Goal: Information Seeking & Learning: Learn about a topic

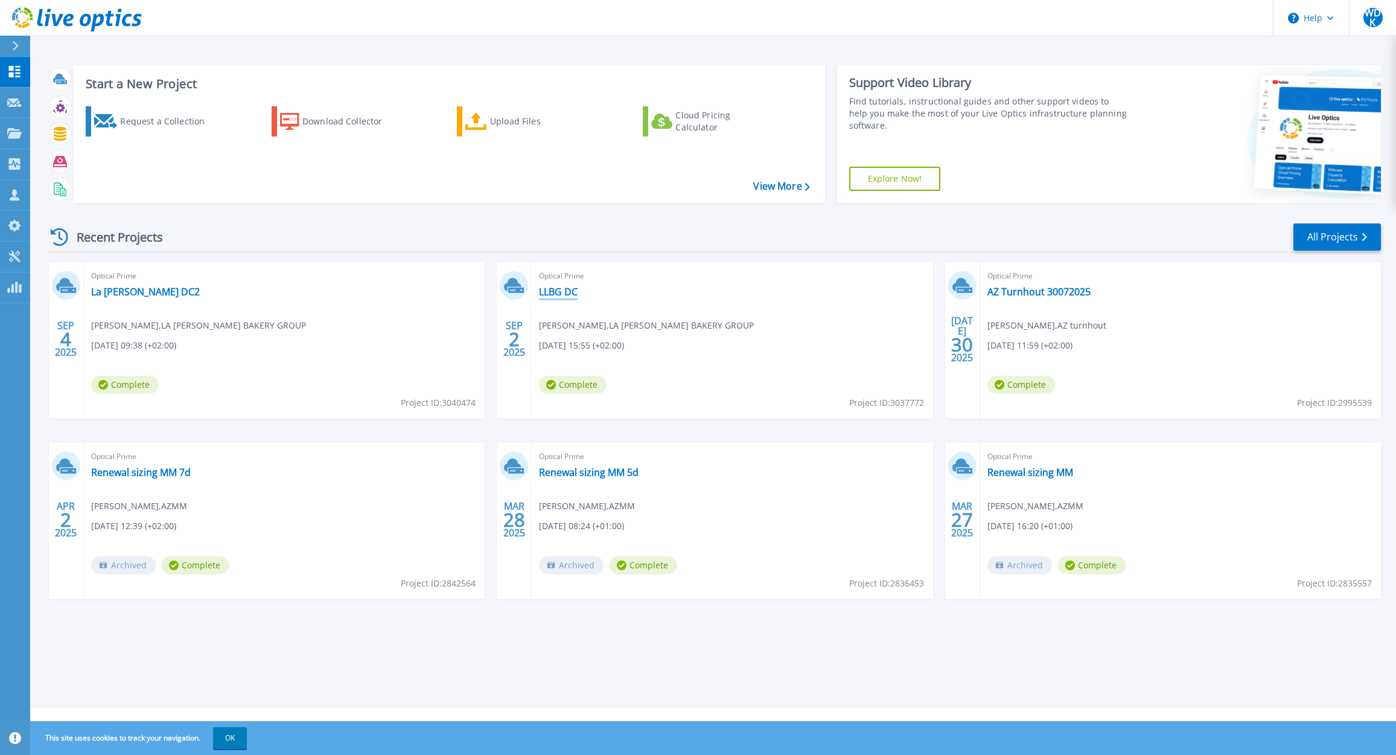
click at [566, 293] on link "LLBG DC" at bounding box center [558, 292] width 39 height 12
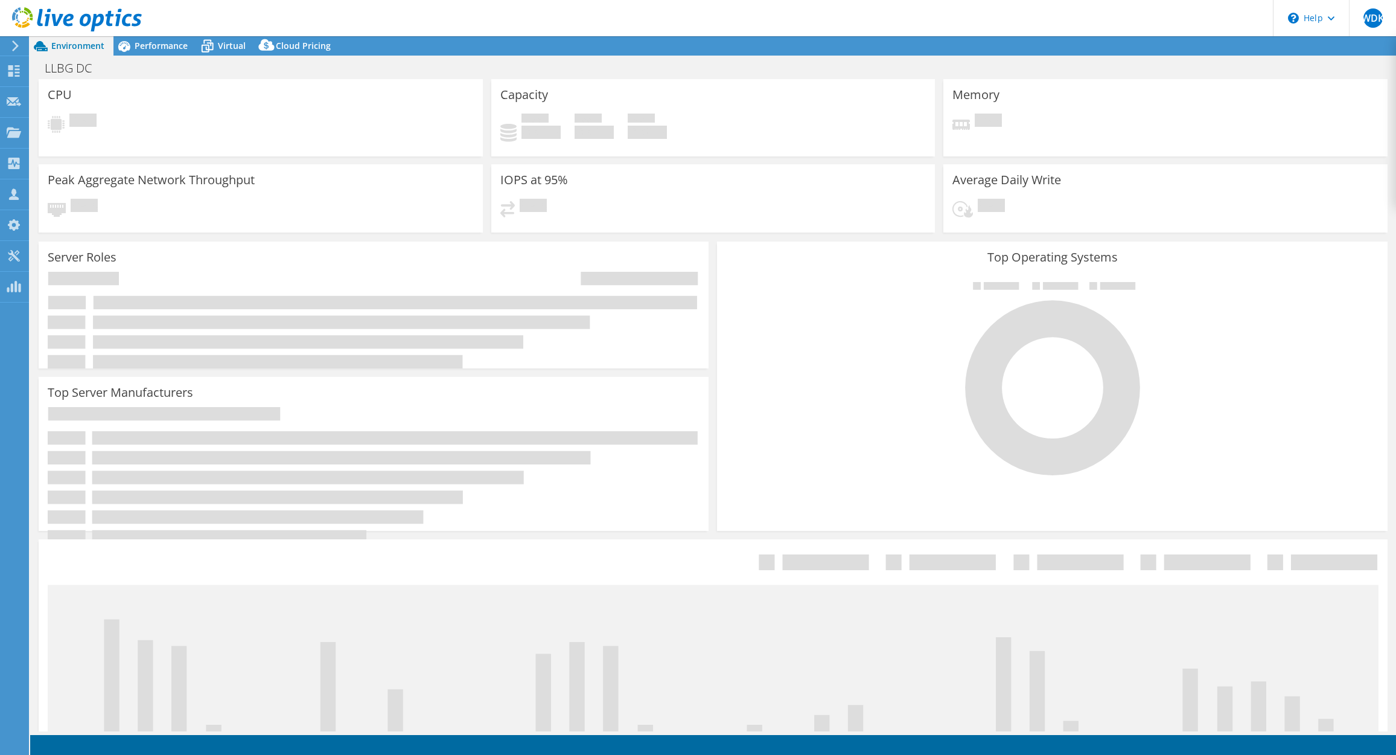
select select "USD"
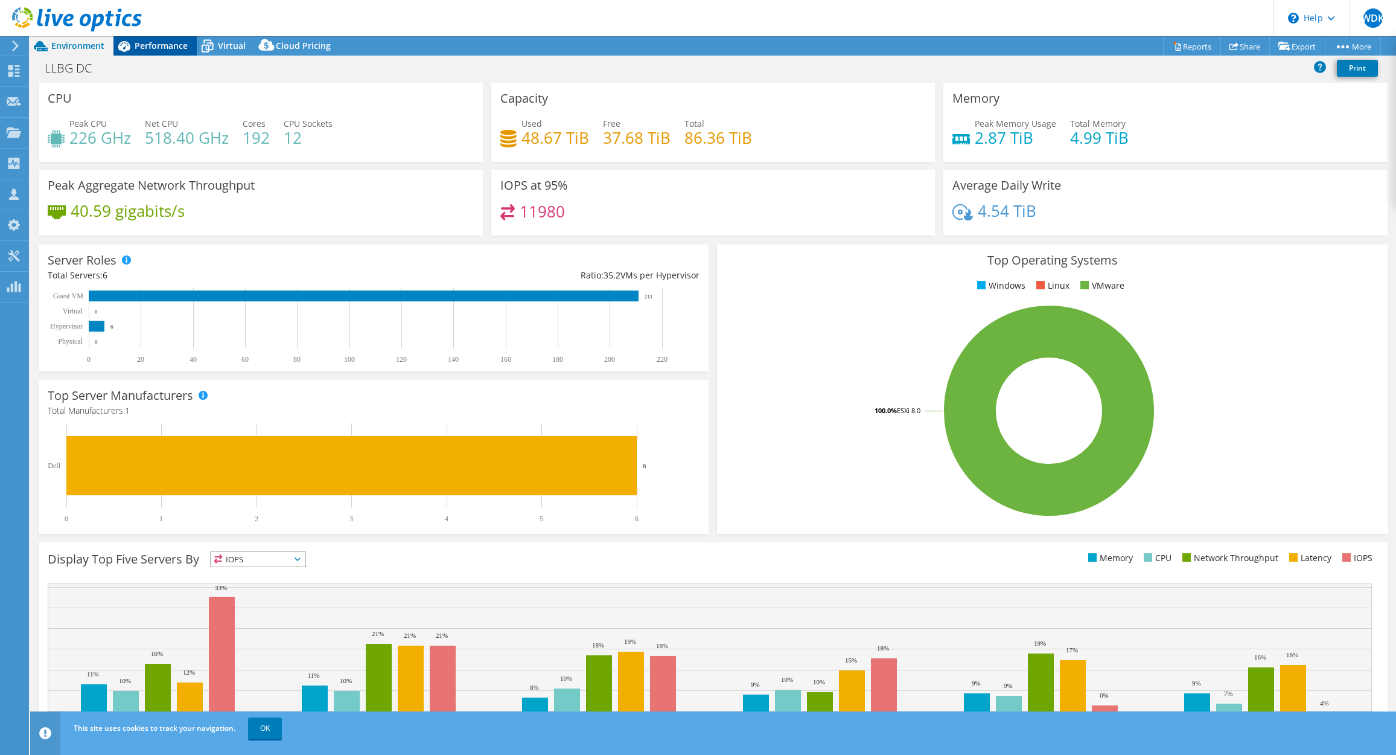
click at [173, 46] on span "Performance" at bounding box center [161, 45] width 53 height 11
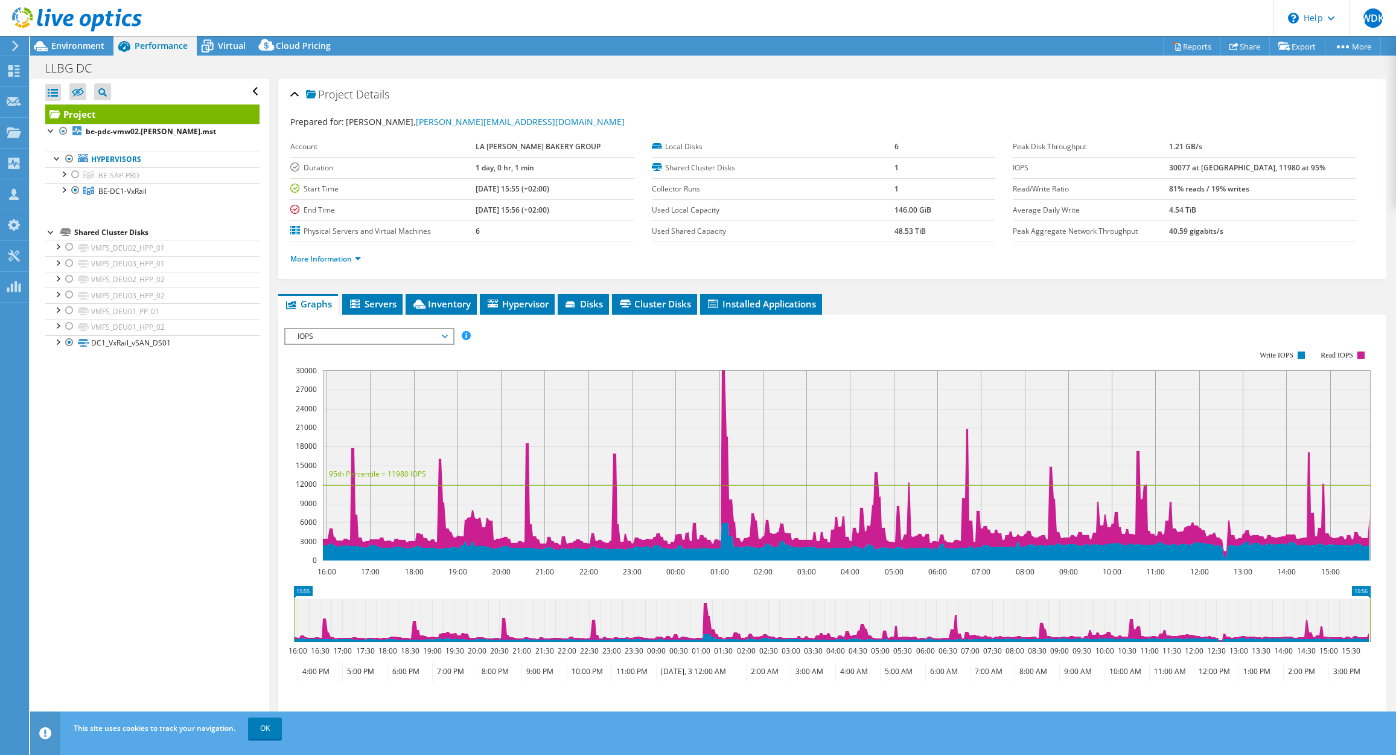
click at [114, 46] on icon at bounding box center [123, 46] width 21 height 21
click at [81, 45] on span "Environment" at bounding box center [77, 45] width 53 height 11
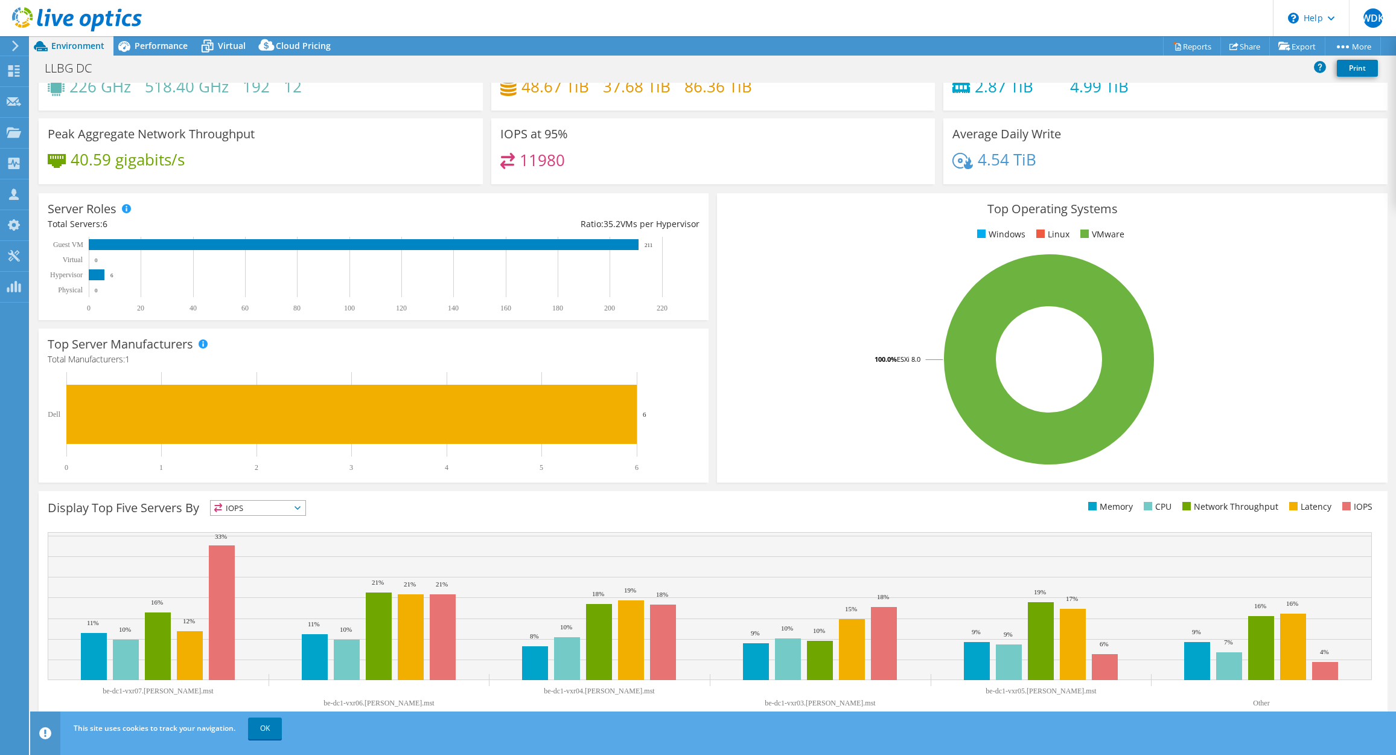
scroll to position [51, 0]
click at [253, 507] on span "IOPS" at bounding box center [258, 508] width 95 height 14
click at [153, 49] on span "Performance" at bounding box center [161, 45] width 53 height 11
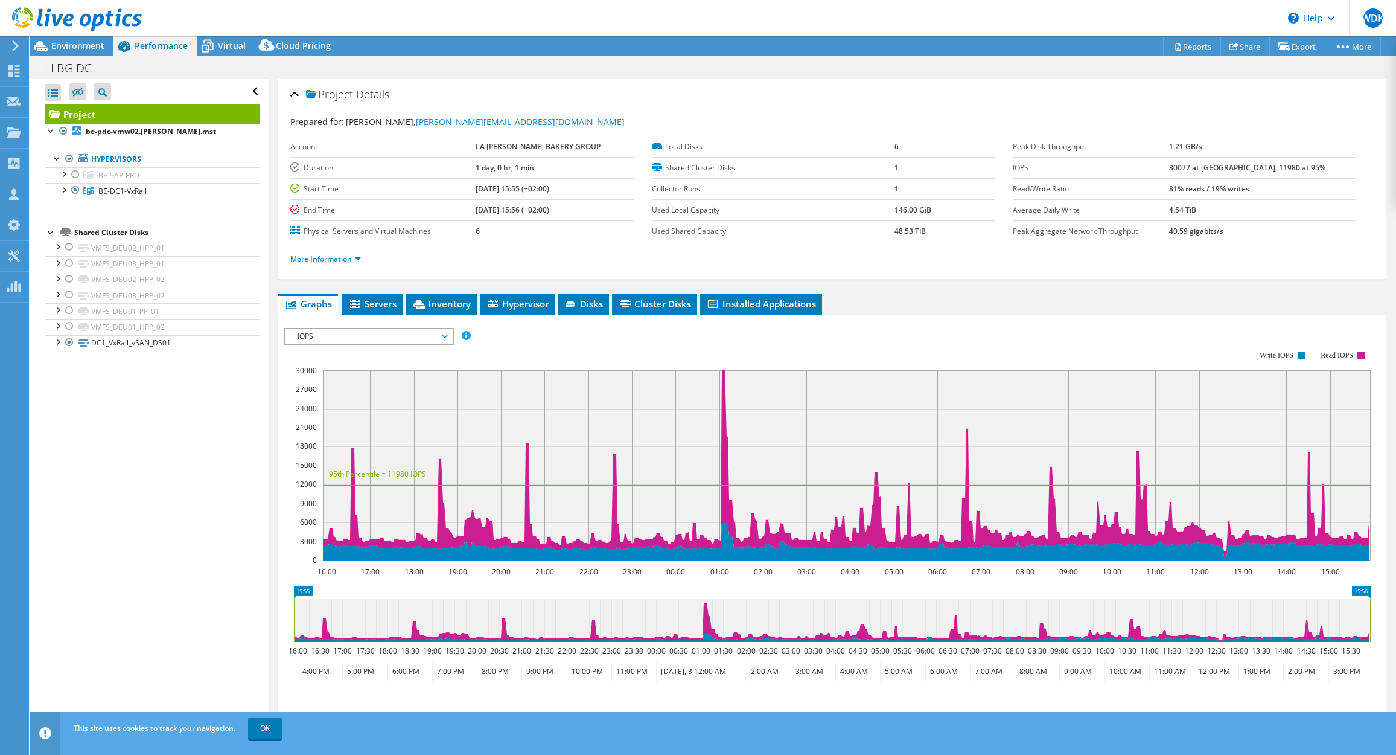
click at [357, 333] on span "IOPS" at bounding box center [369, 336] width 155 height 14
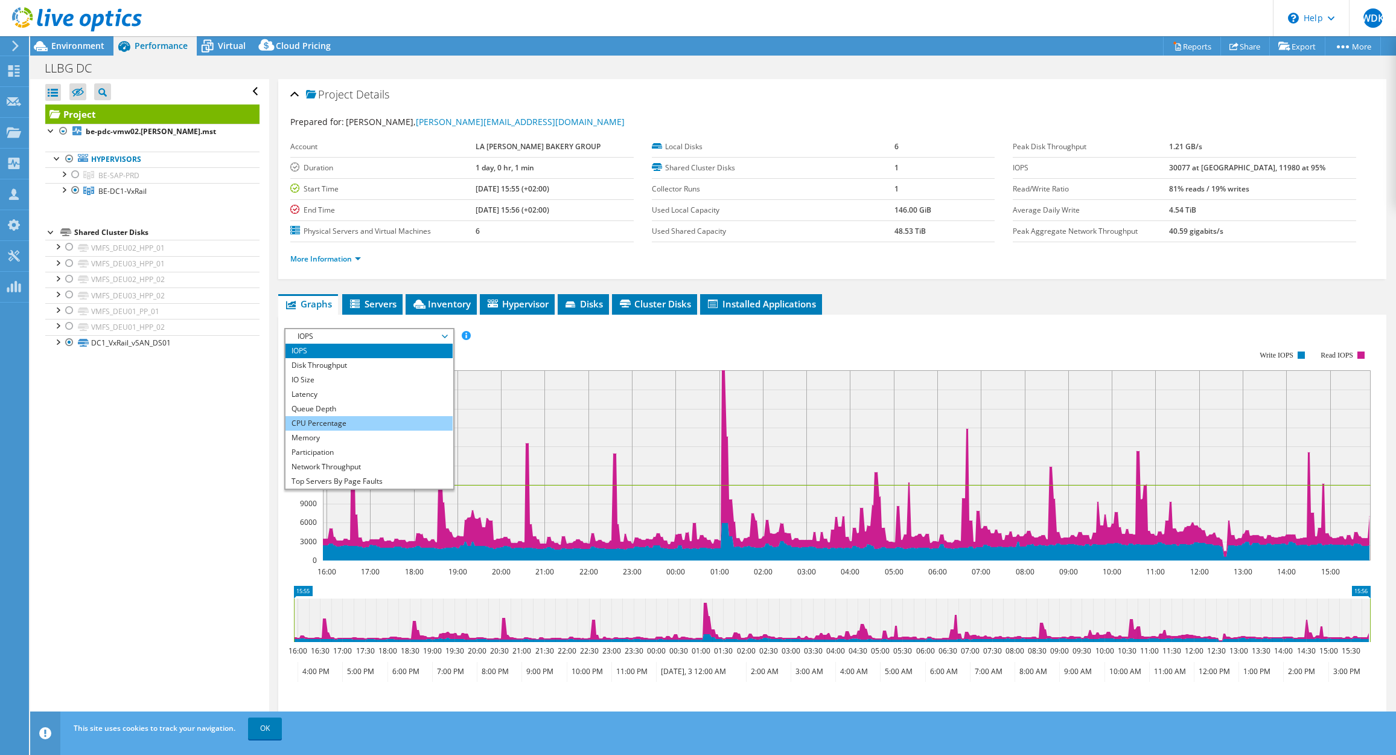
click at [363, 423] on li "CPU Percentage" at bounding box center [369, 423] width 167 height 14
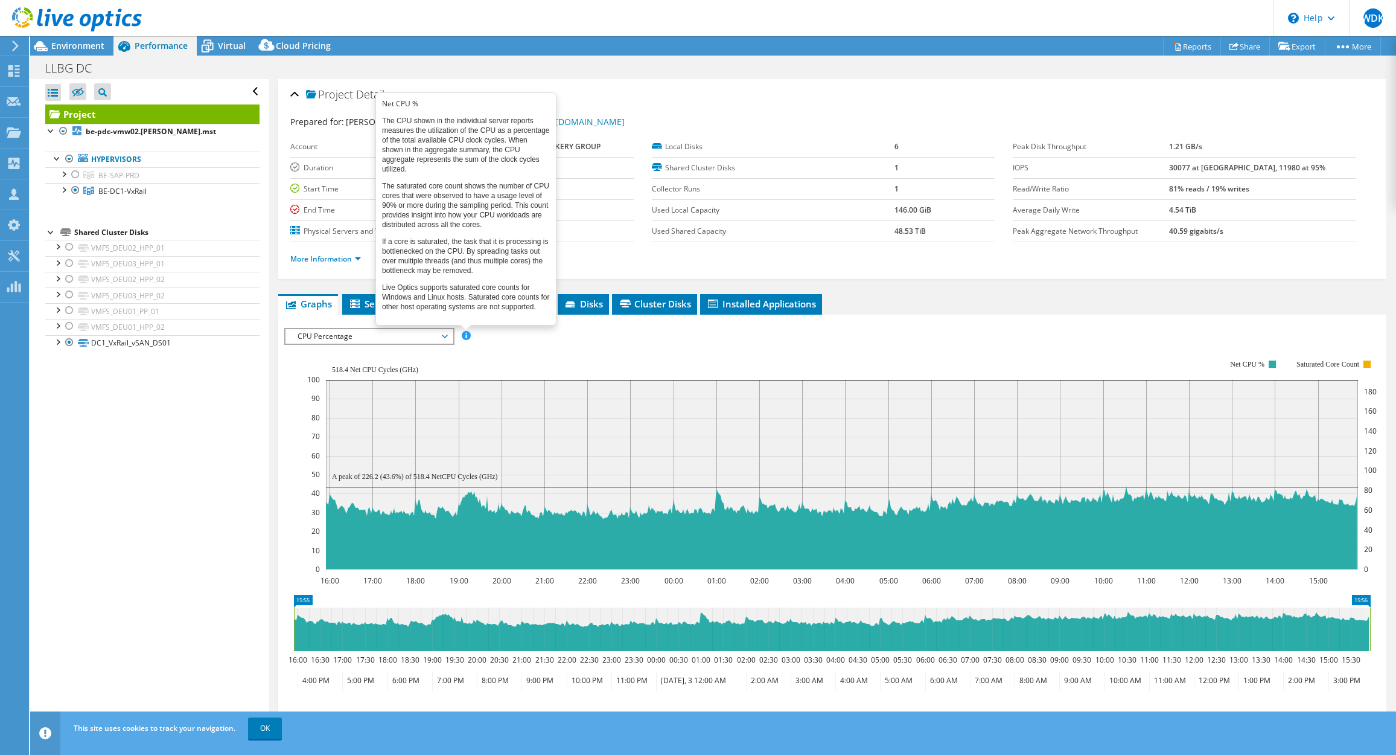
click at [468, 331] on span at bounding box center [466, 335] width 8 height 8
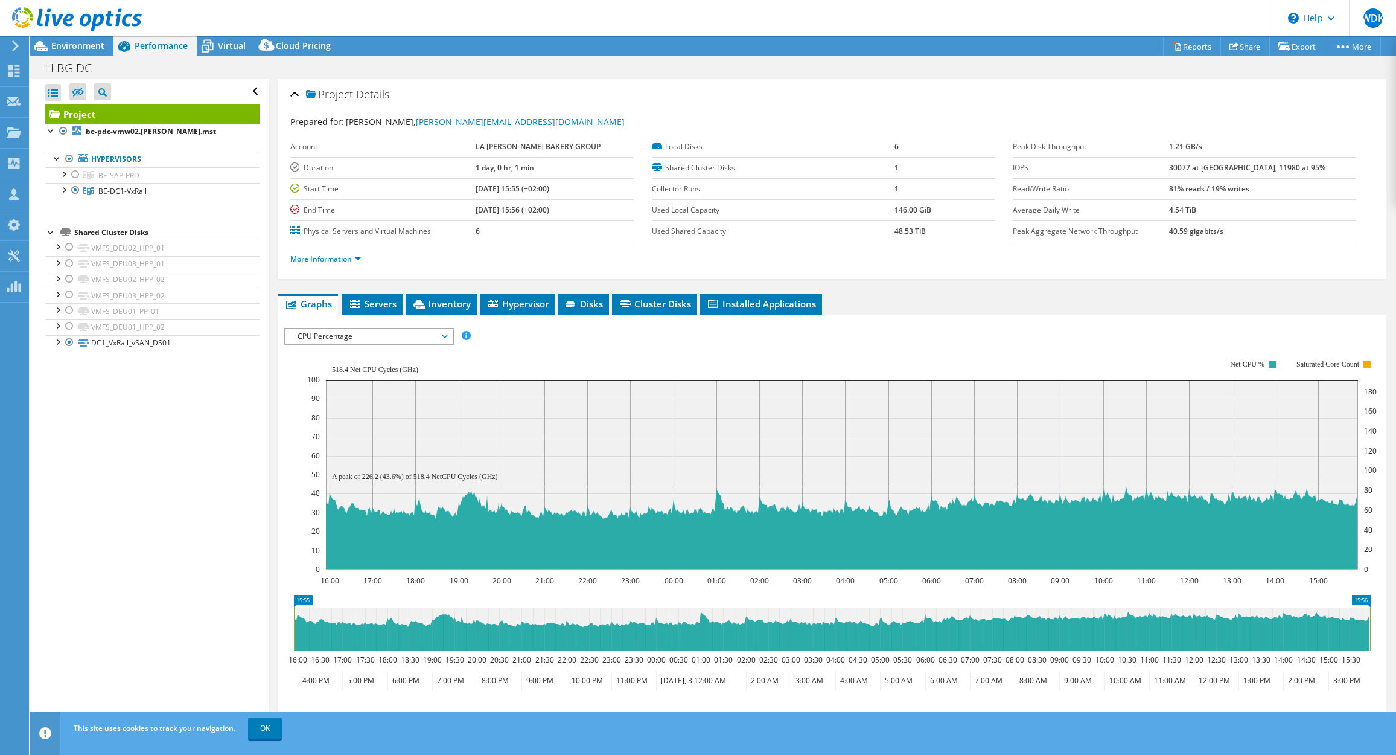
click at [441, 336] on span "CPU Percentage" at bounding box center [369, 336] width 155 height 14
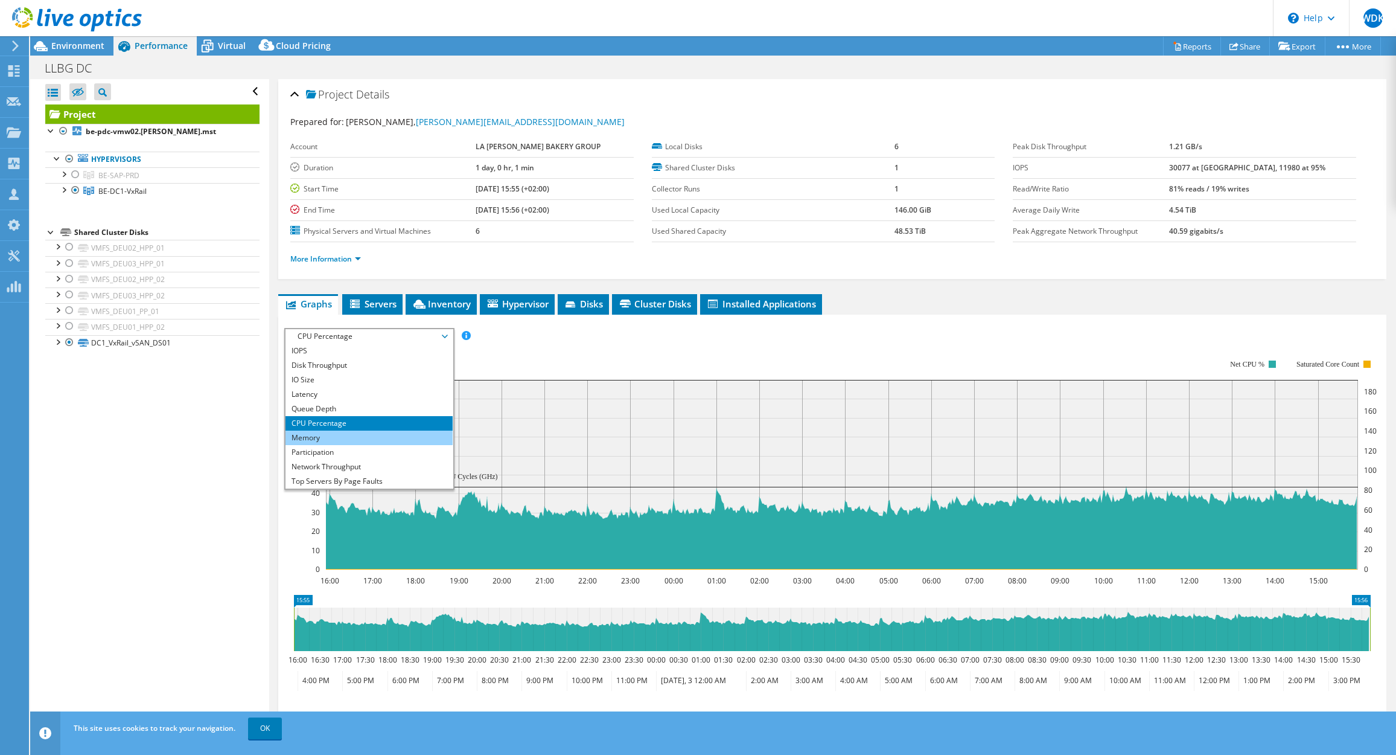
click at [404, 440] on li "Memory" at bounding box center [369, 437] width 167 height 14
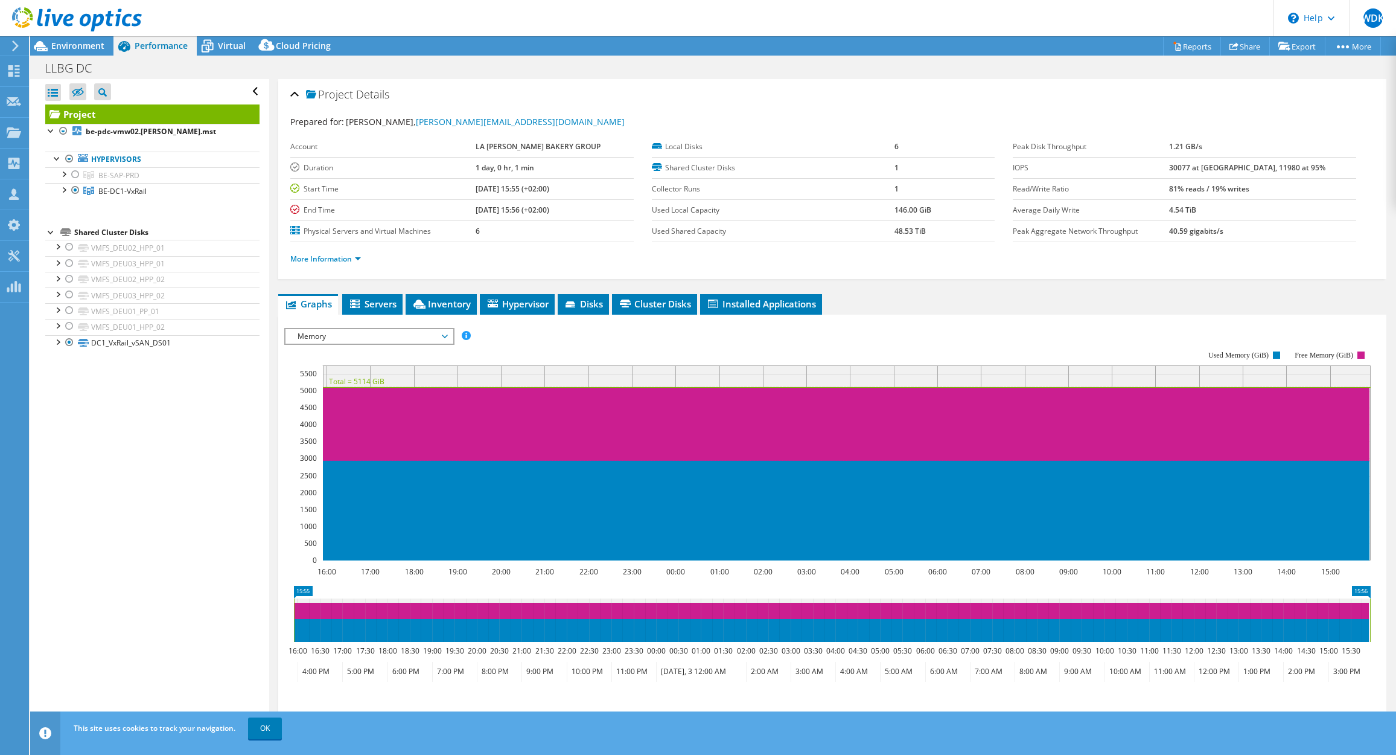
click at [430, 336] on span "Memory" at bounding box center [369, 336] width 155 height 14
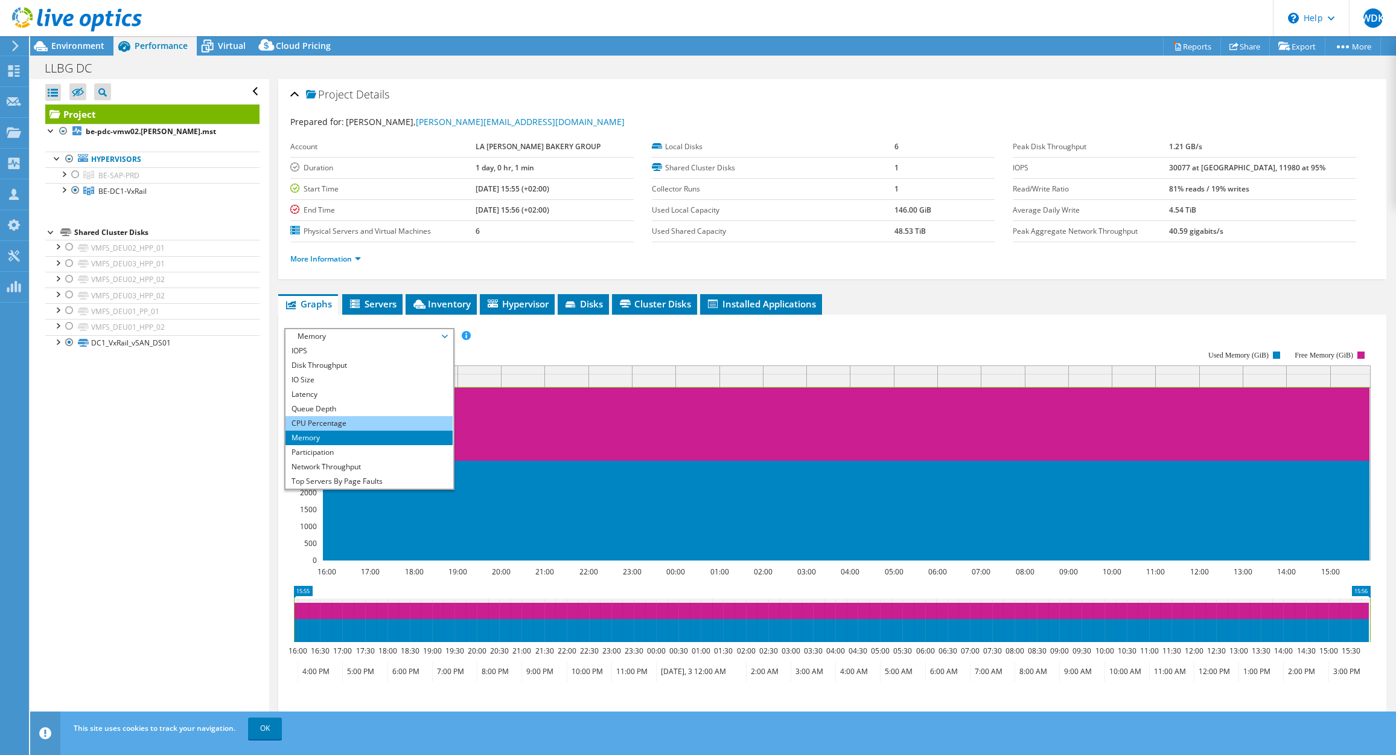
click at [388, 422] on li "CPU Percentage" at bounding box center [369, 423] width 167 height 14
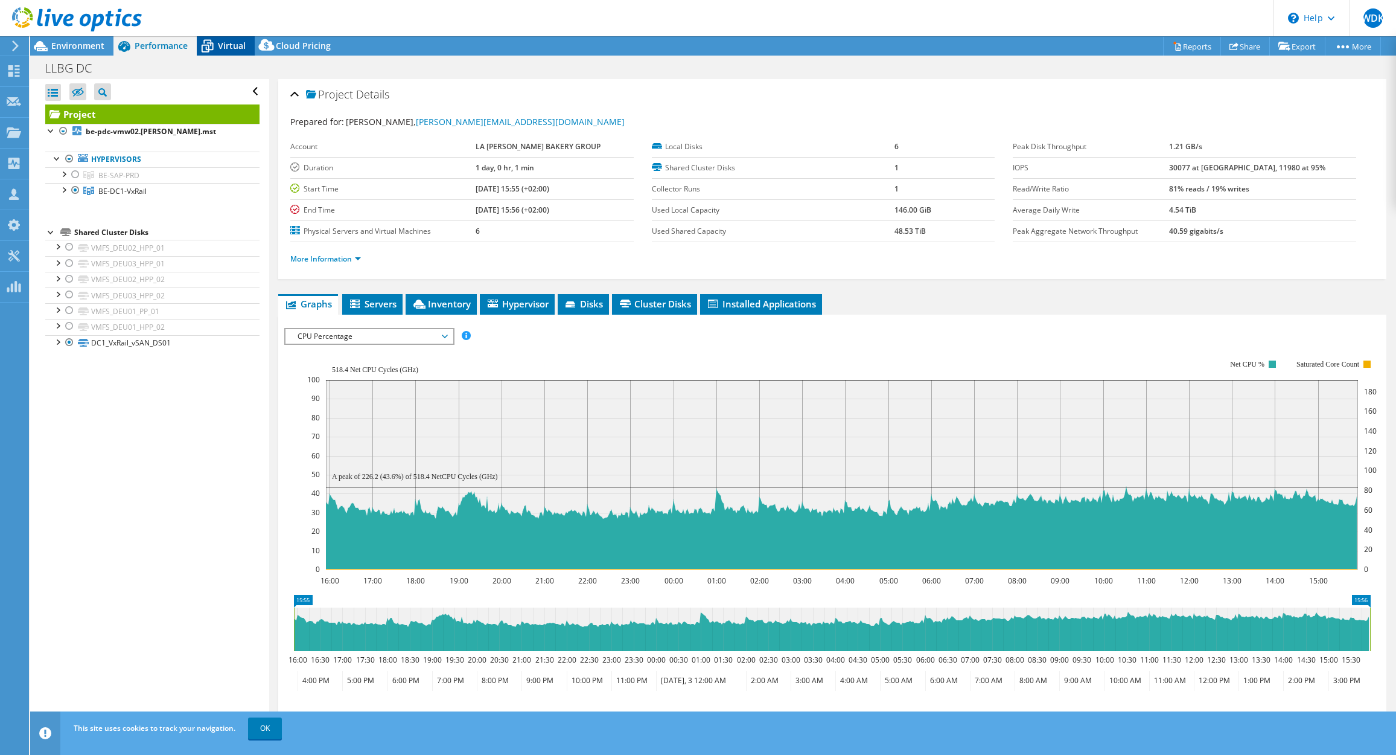
click at [226, 42] on span "Virtual" at bounding box center [232, 45] width 28 height 11
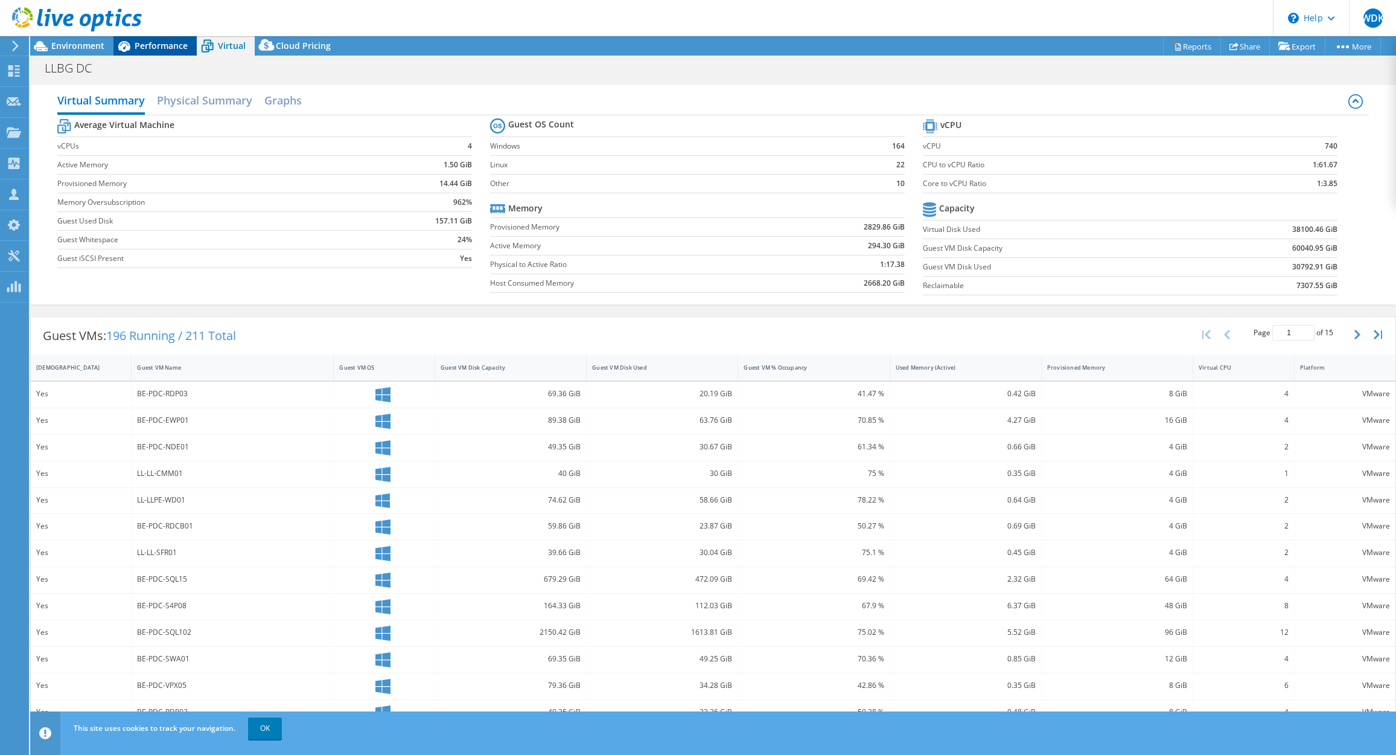
click at [150, 42] on span "Performance" at bounding box center [161, 45] width 53 height 11
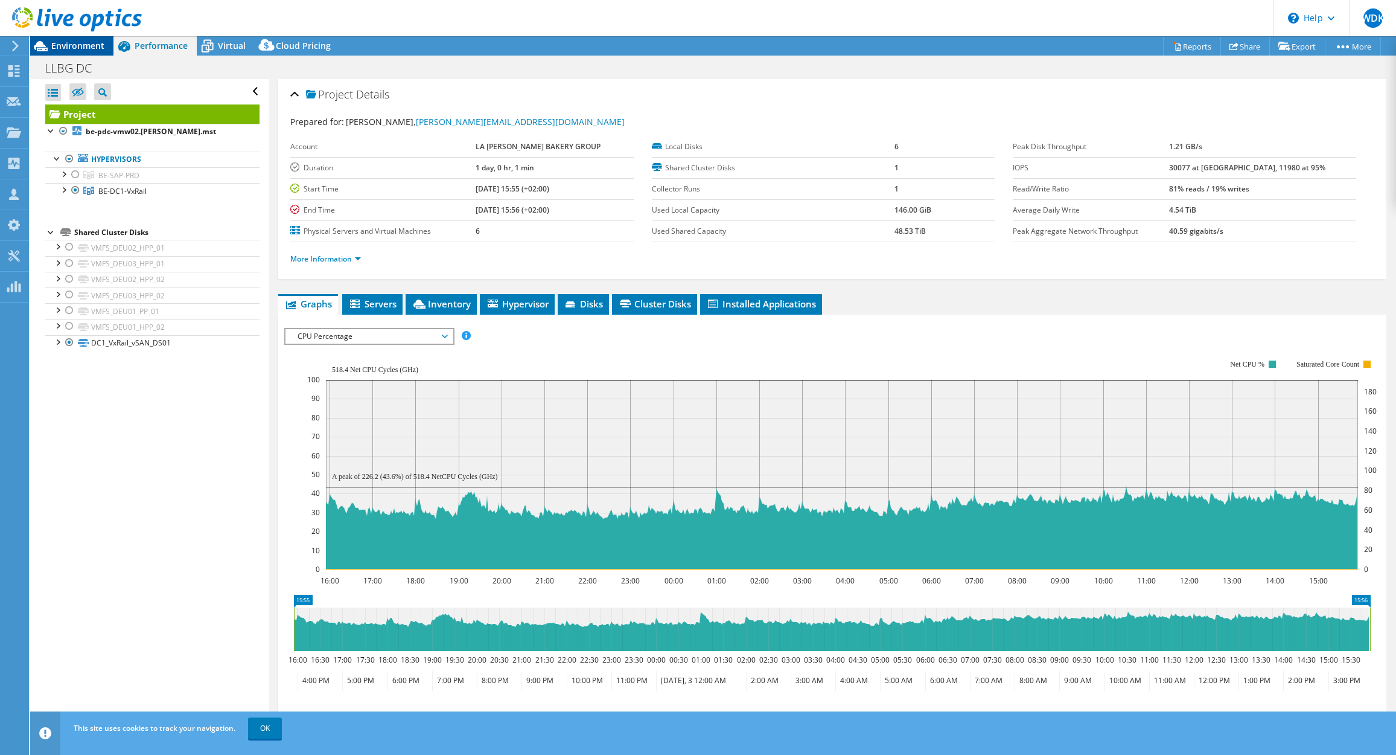
click at [84, 43] on span "Environment" at bounding box center [77, 45] width 53 height 11
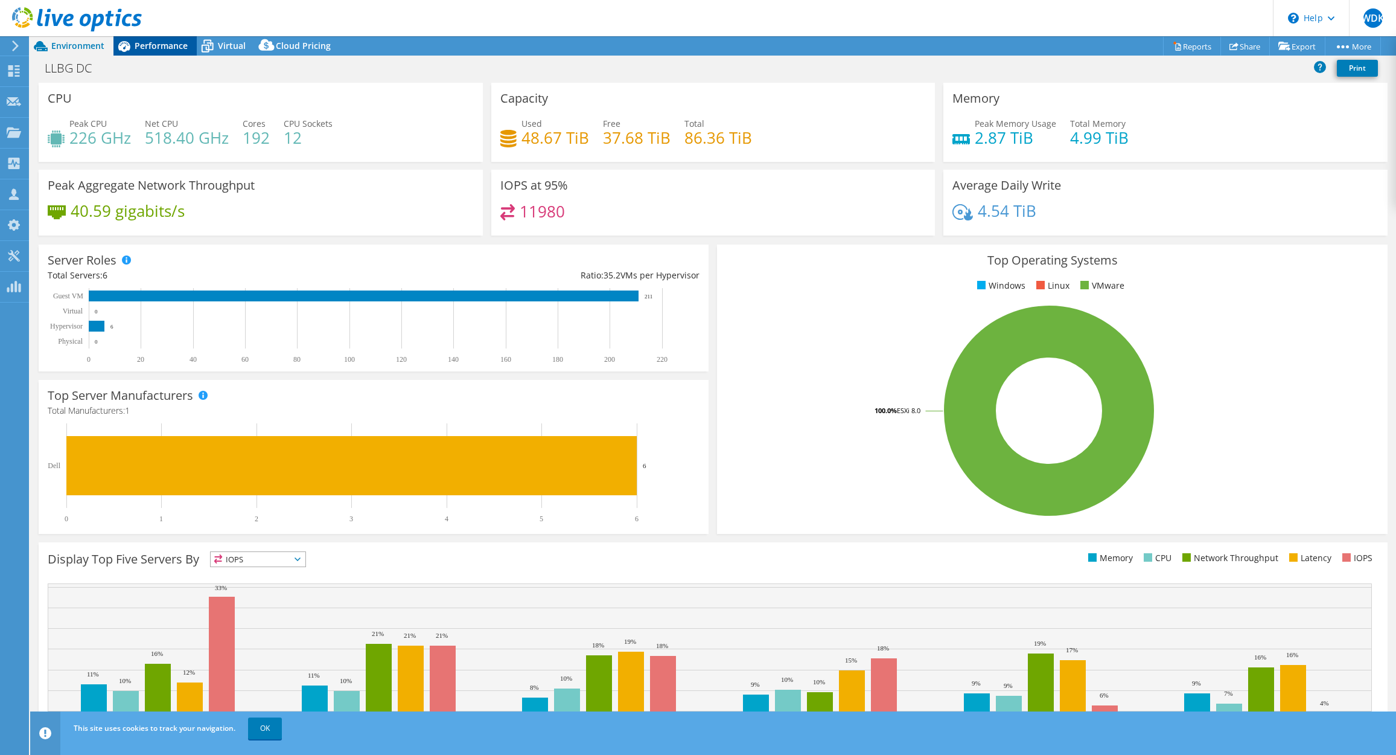
click at [176, 51] on div "Performance" at bounding box center [154, 45] width 83 height 19
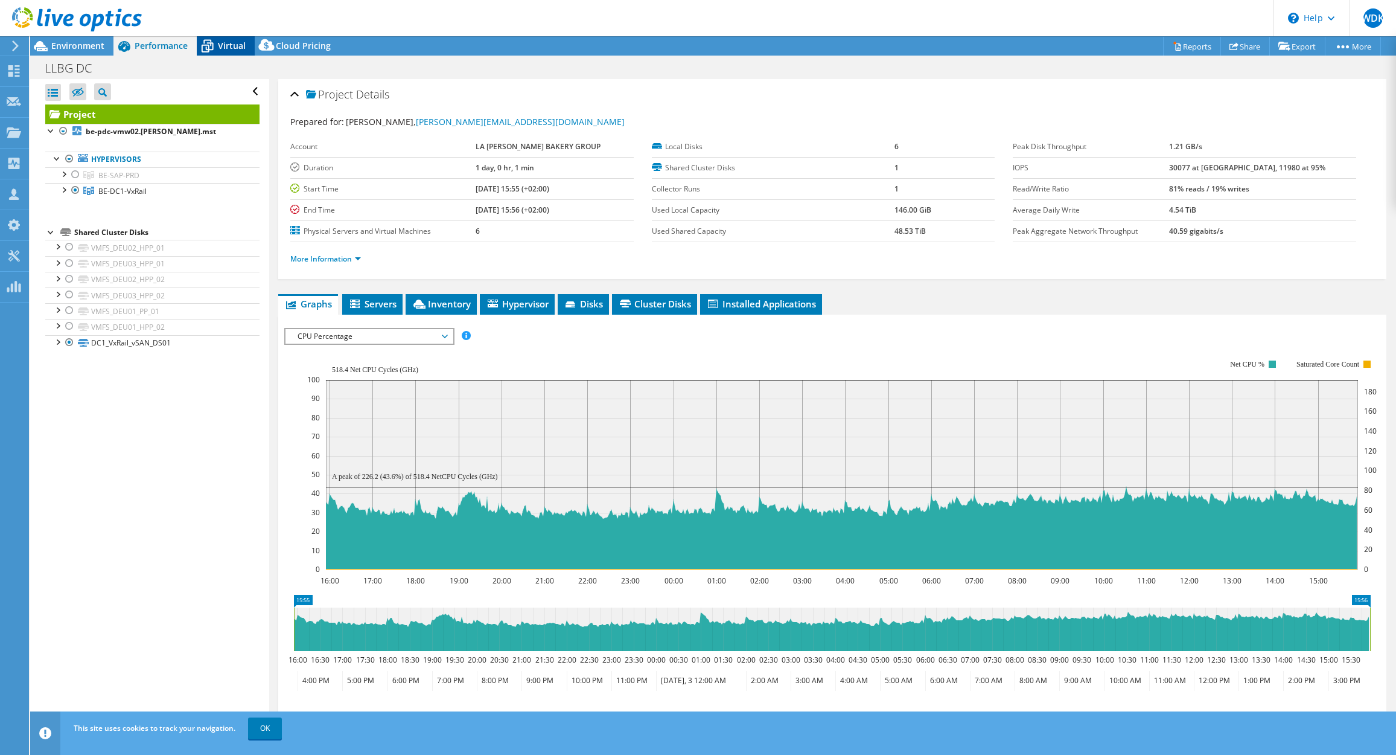
click at [228, 49] on span "Virtual" at bounding box center [232, 45] width 28 height 11
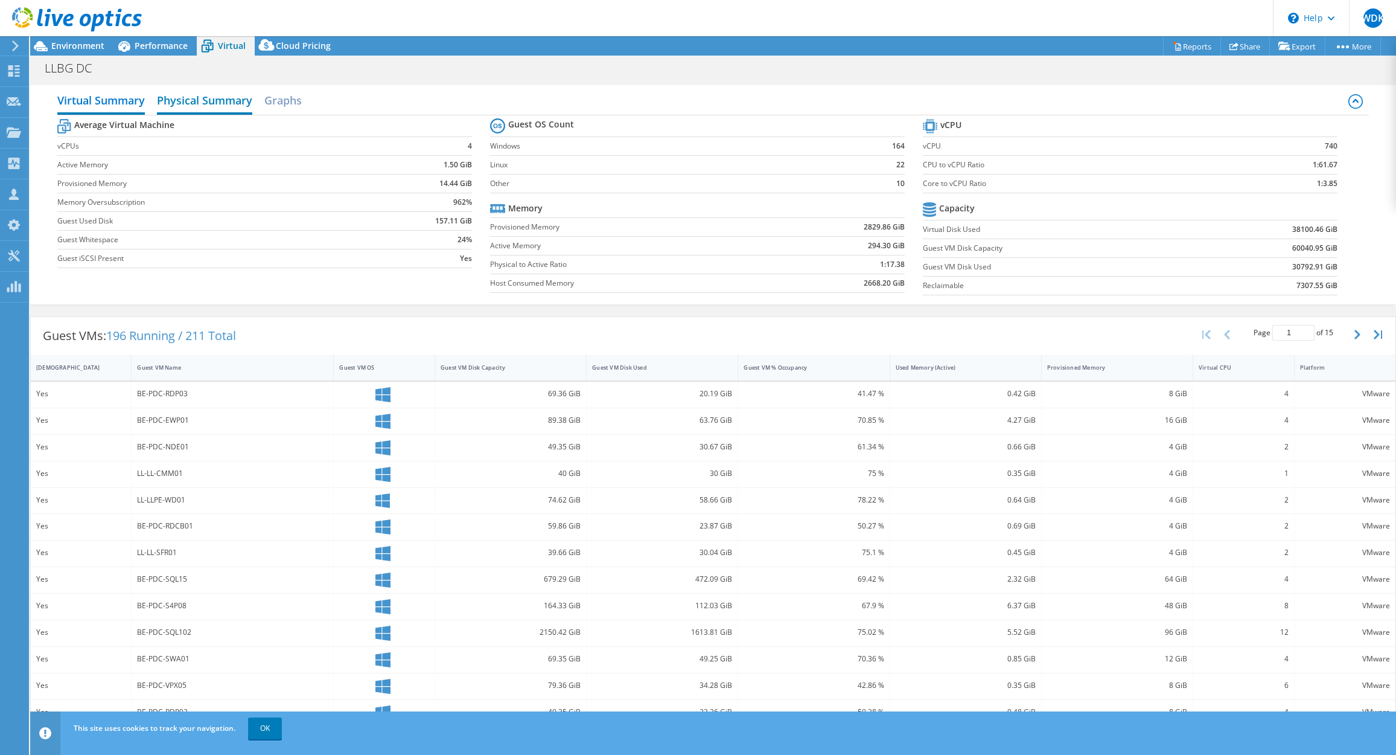
click at [219, 103] on h2 "Physical Summary" at bounding box center [204, 101] width 95 height 27
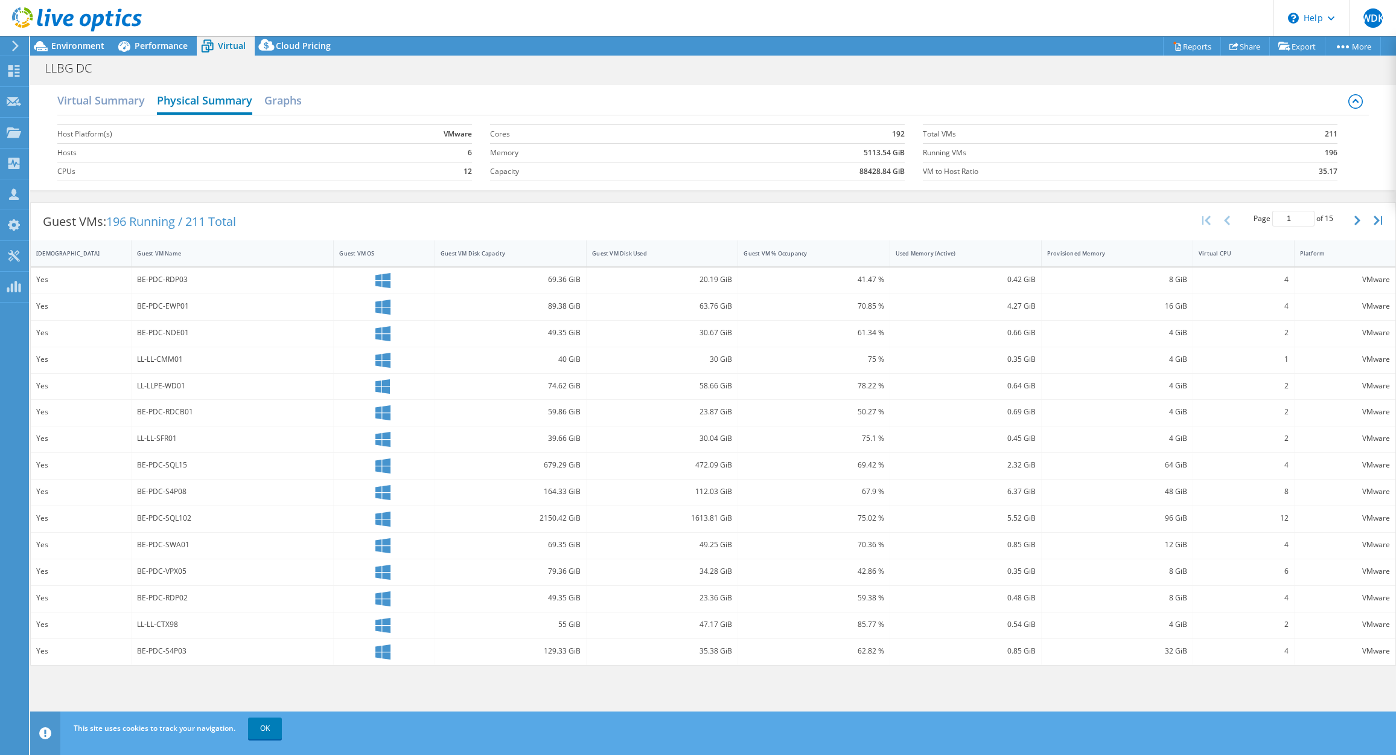
drag, startPoint x: 293, startPoint y: 103, endPoint x: 189, endPoint y: 100, distance: 103.8
click at [291, 103] on h2 "Graphs" at bounding box center [282, 100] width 37 height 24
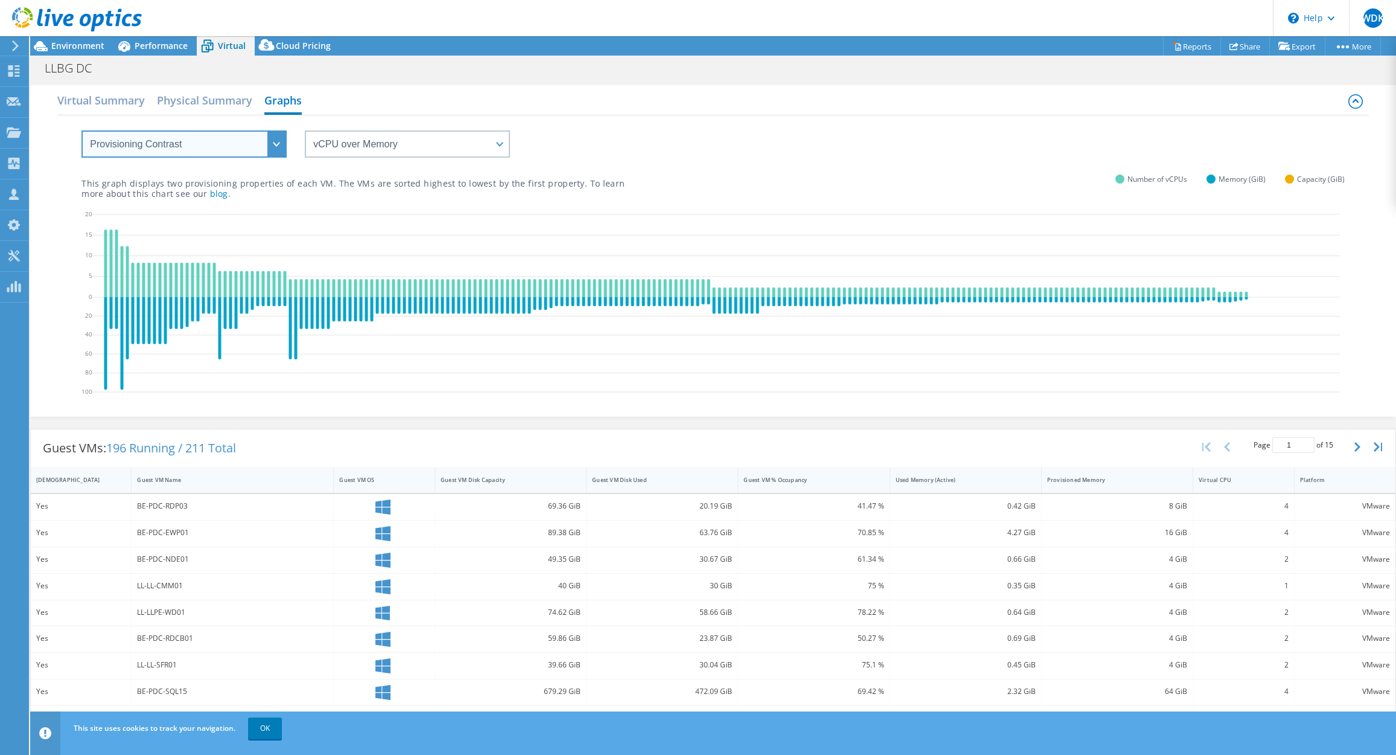
select select "Over Provisioning"
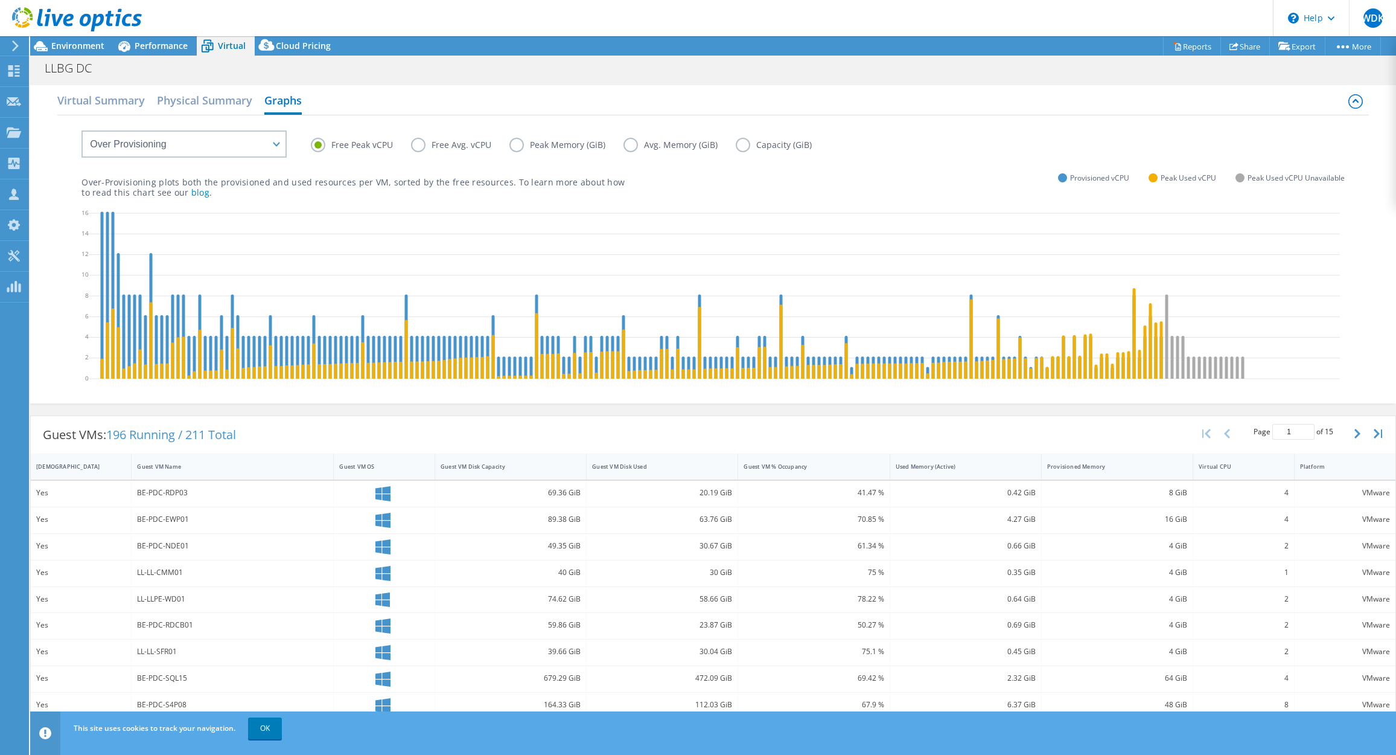
click at [420, 145] on label "Free Avg. vCPU" at bounding box center [460, 145] width 98 height 14
click at [0, 0] on input "Free Avg. vCPU" at bounding box center [0, 0] width 0 height 0
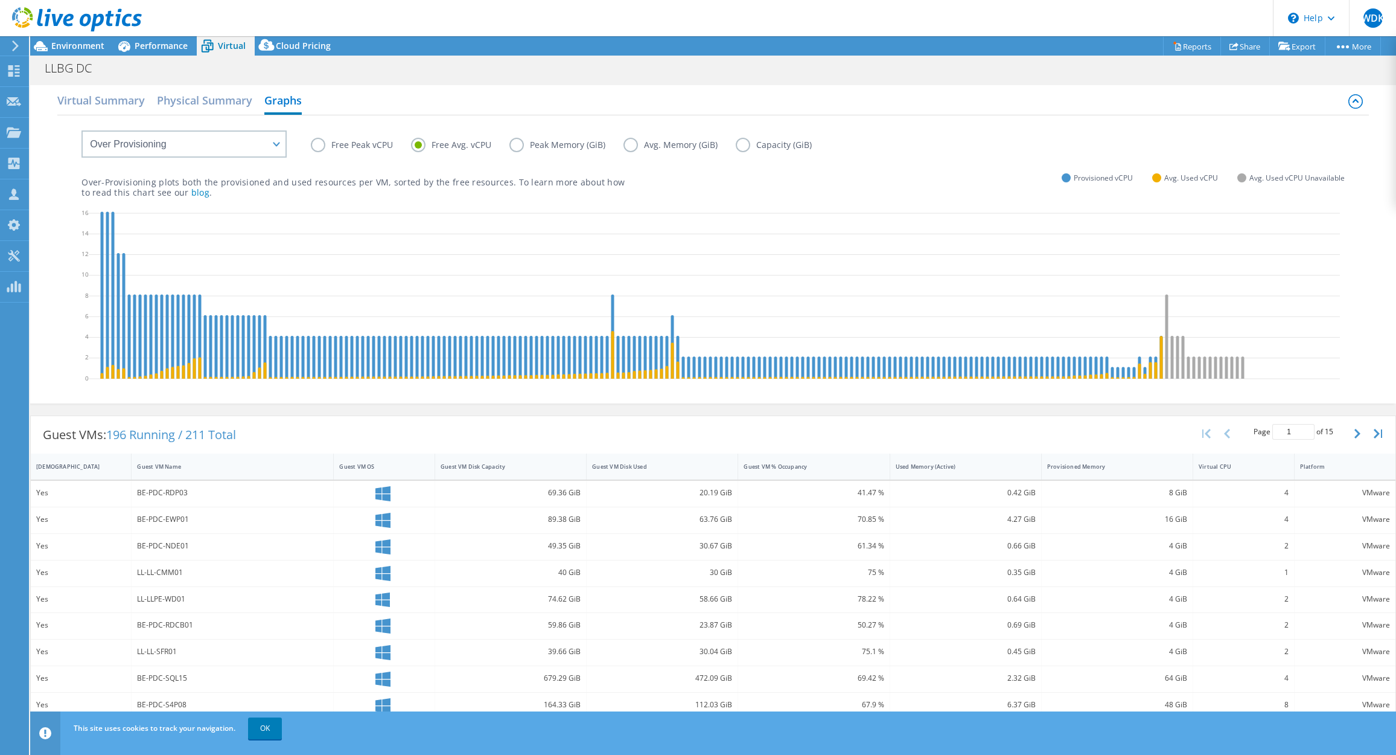
click at [378, 146] on label "Free Peak vCPU" at bounding box center [361, 145] width 100 height 14
click at [0, 0] on input "Free Peak vCPU" at bounding box center [0, 0] width 0 height 0
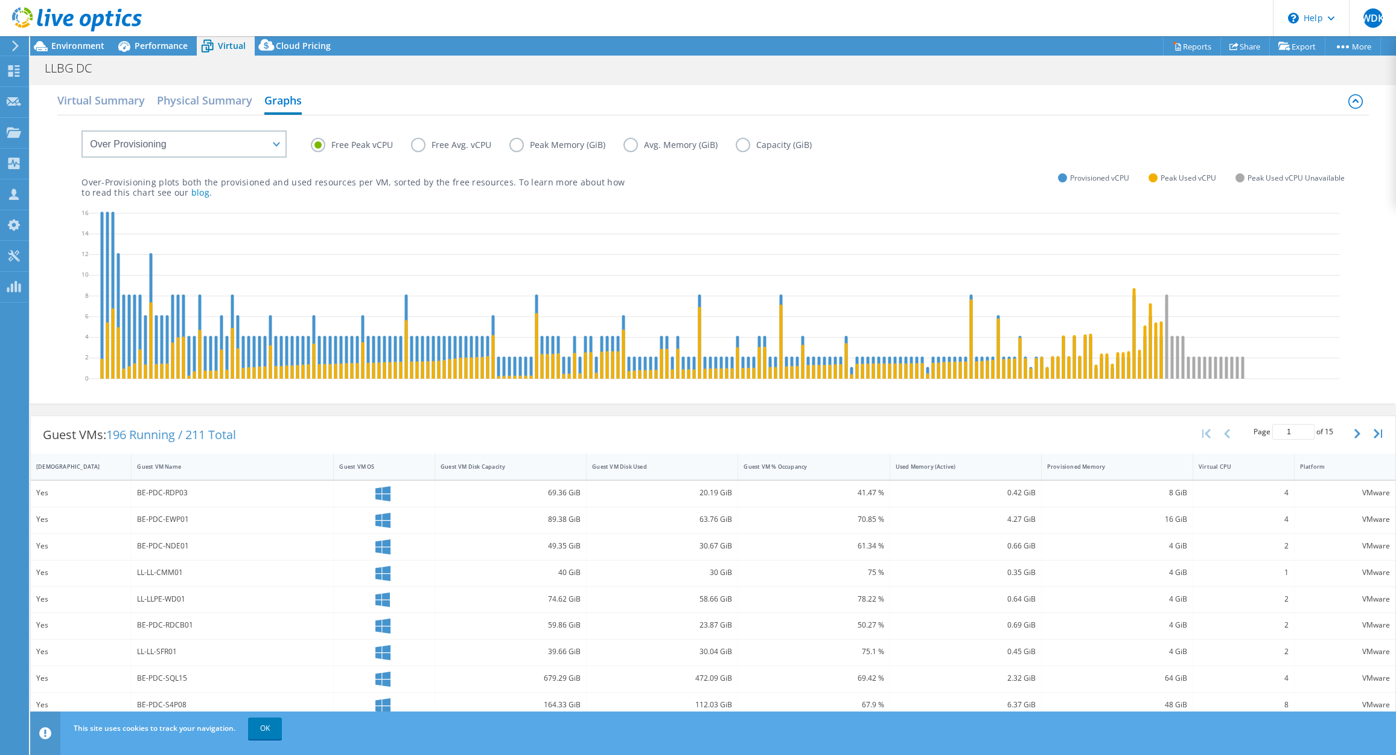
click at [512, 146] on label "Peak Memory (GiB)" at bounding box center [566, 145] width 114 height 14
click at [0, 0] on input "Peak Memory (GiB)" at bounding box center [0, 0] width 0 height 0
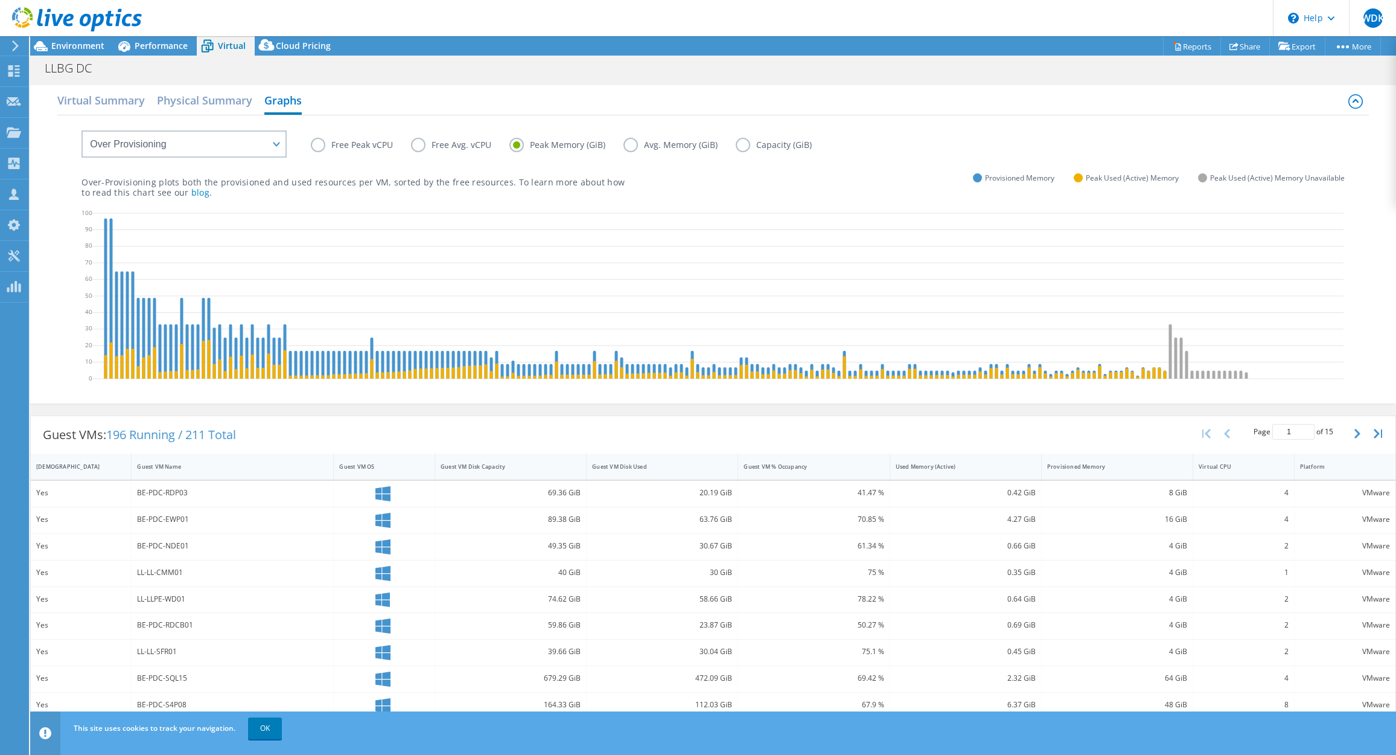
click at [317, 145] on label "Free Peak vCPU" at bounding box center [361, 145] width 100 height 14
click at [0, 0] on input "Free Peak vCPU" at bounding box center [0, 0] width 0 height 0
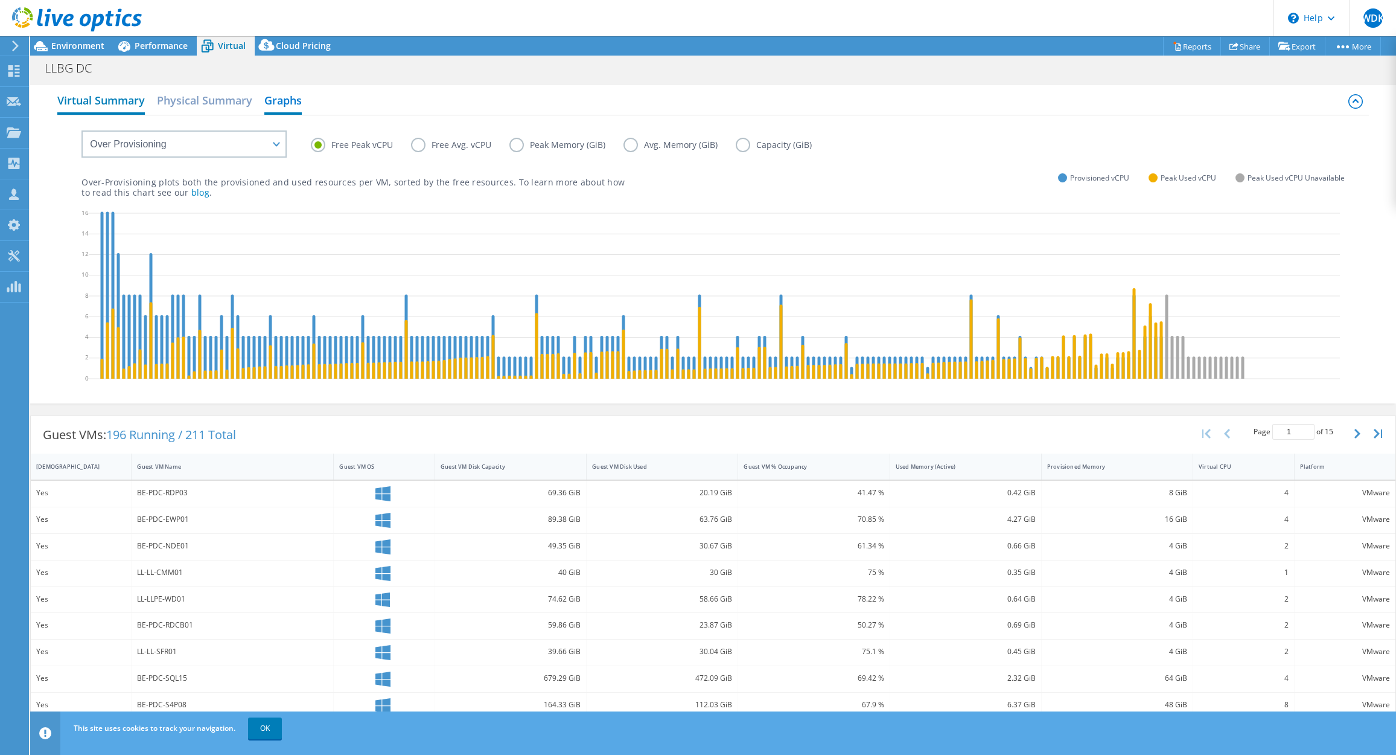
click at [81, 100] on h2 "Virtual Summary" at bounding box center [101, 101] width 88 height 27
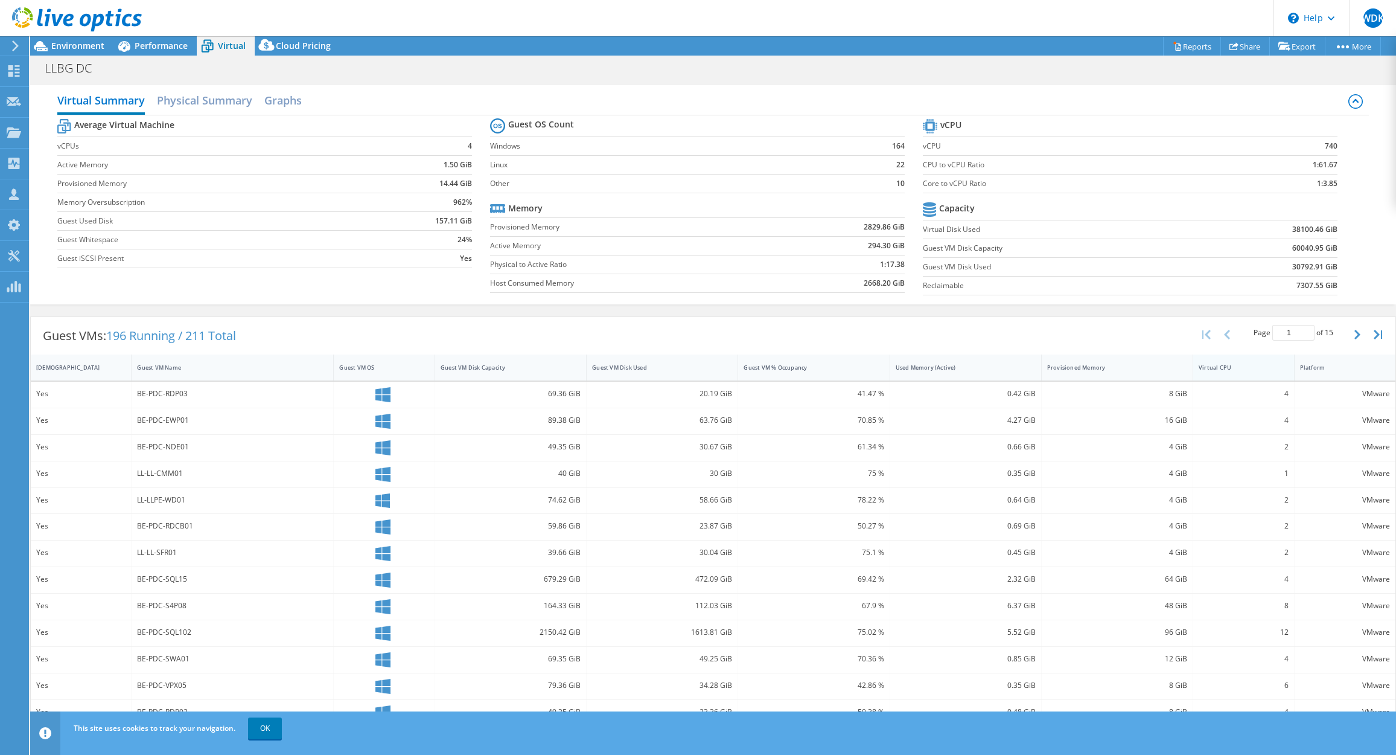
drag, startPoint x: 1225, startPoint y: 371, endPoint x: 1244, endPoint y: 369, distance: 19.4
click at [1227, 371] on div "Virtual CPU" at bounding box center [1236, 367] width 86 height 19
click at [1238, 369] on div "Virtual CPU" at bounding box center [1236, 367] width 75 height 8
drag, startPoint x: 57, startPoint y: 40, endPoint x: 139, endPoint y: 41, distance: 82.1
click at [59, 40] on span "Environment" at bounding box center [77, 45] width 53 height 11
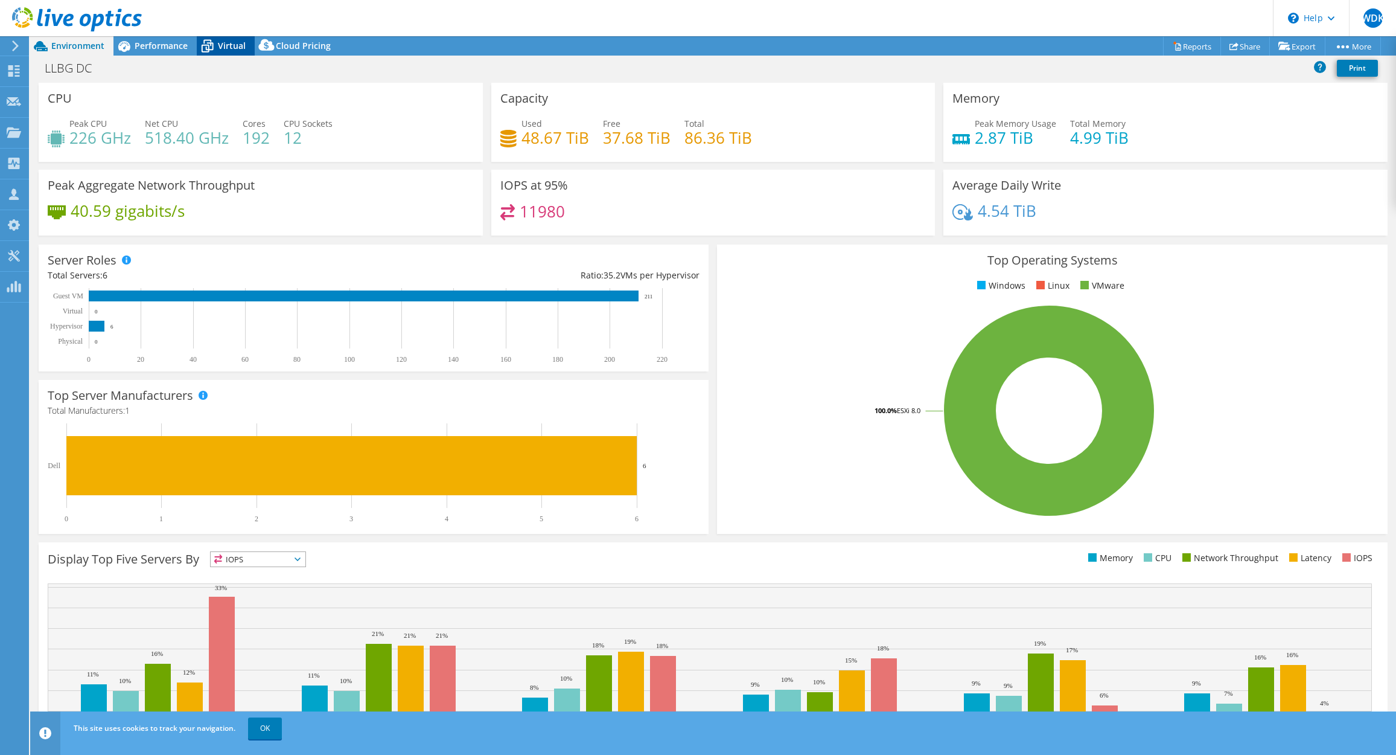
click at [228, 41] on span "Virtual" at bounding box center [232, 45] width 28 height 11
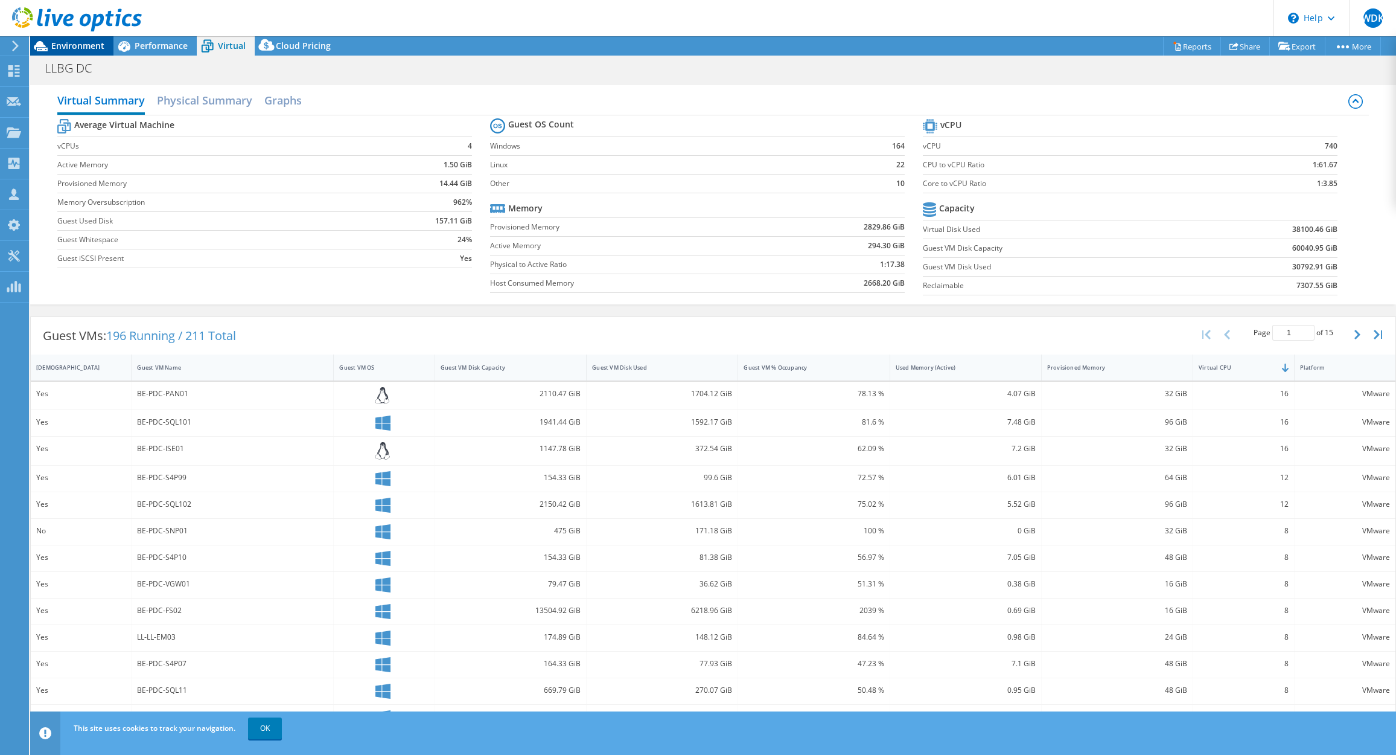
click at [86, 46] on span "Environment" at bounding box center [77, 45] width 53 height 11
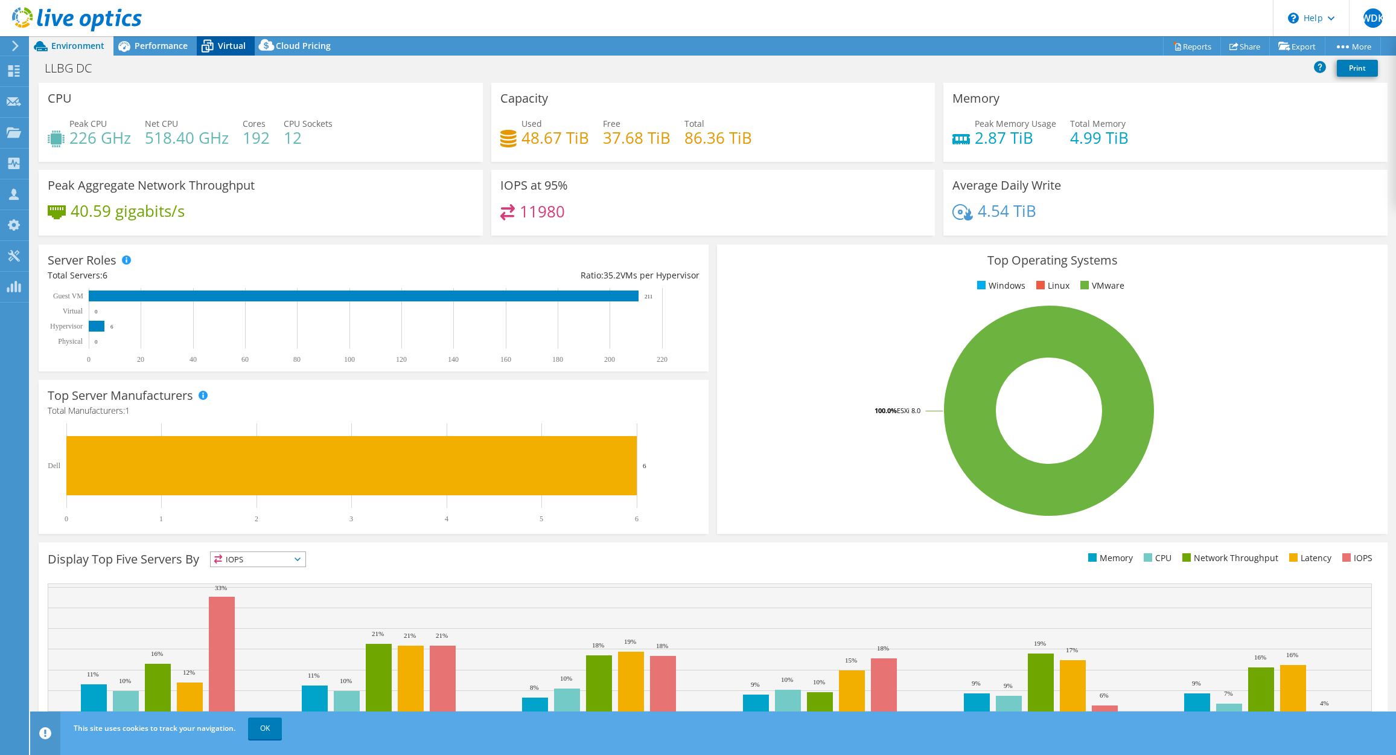
click at [230, 51] on div "Virtual" at bounding box center [226, 45] width 58 height 19
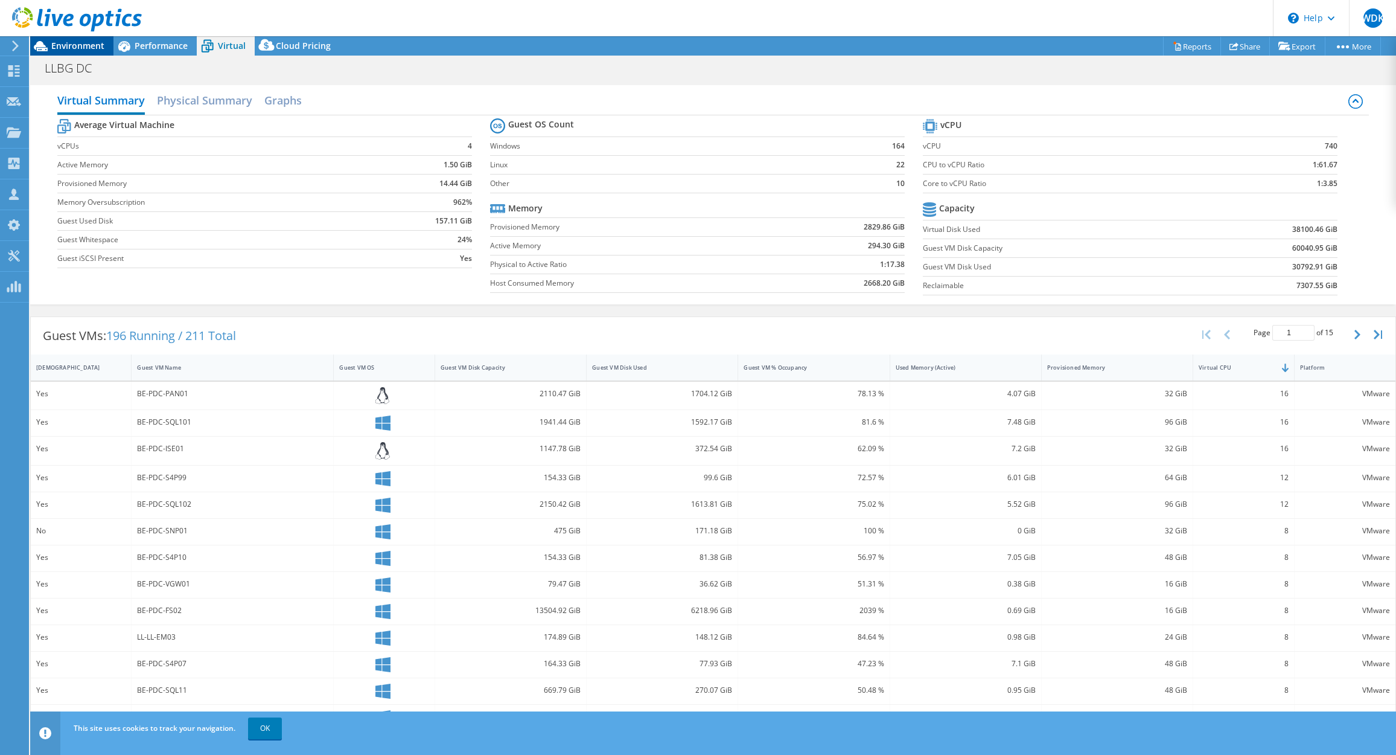
click at [62, 50] on span "Environment" at bounding box center [77, 45] width 53 height 11
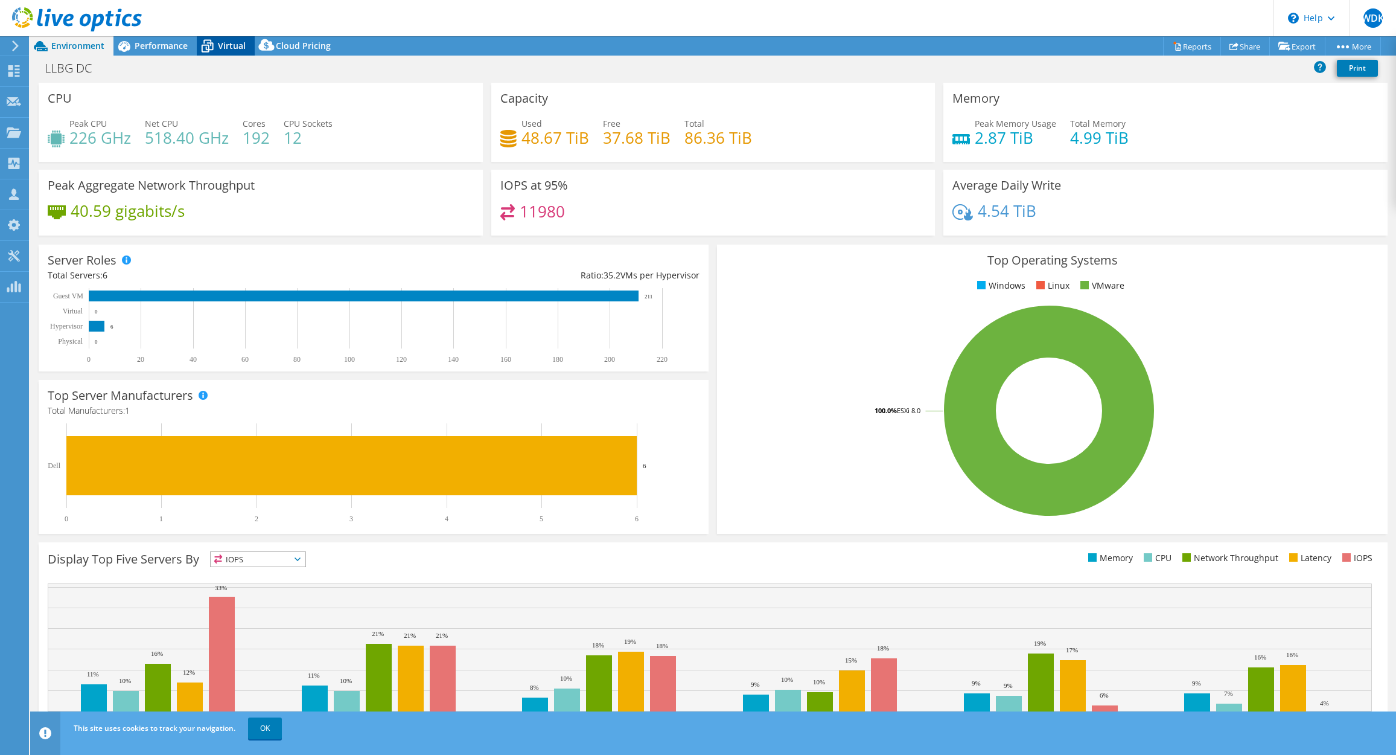
click at [225, 48] on span "Virtual" at bounding box center [232, 45] width 28 height 11
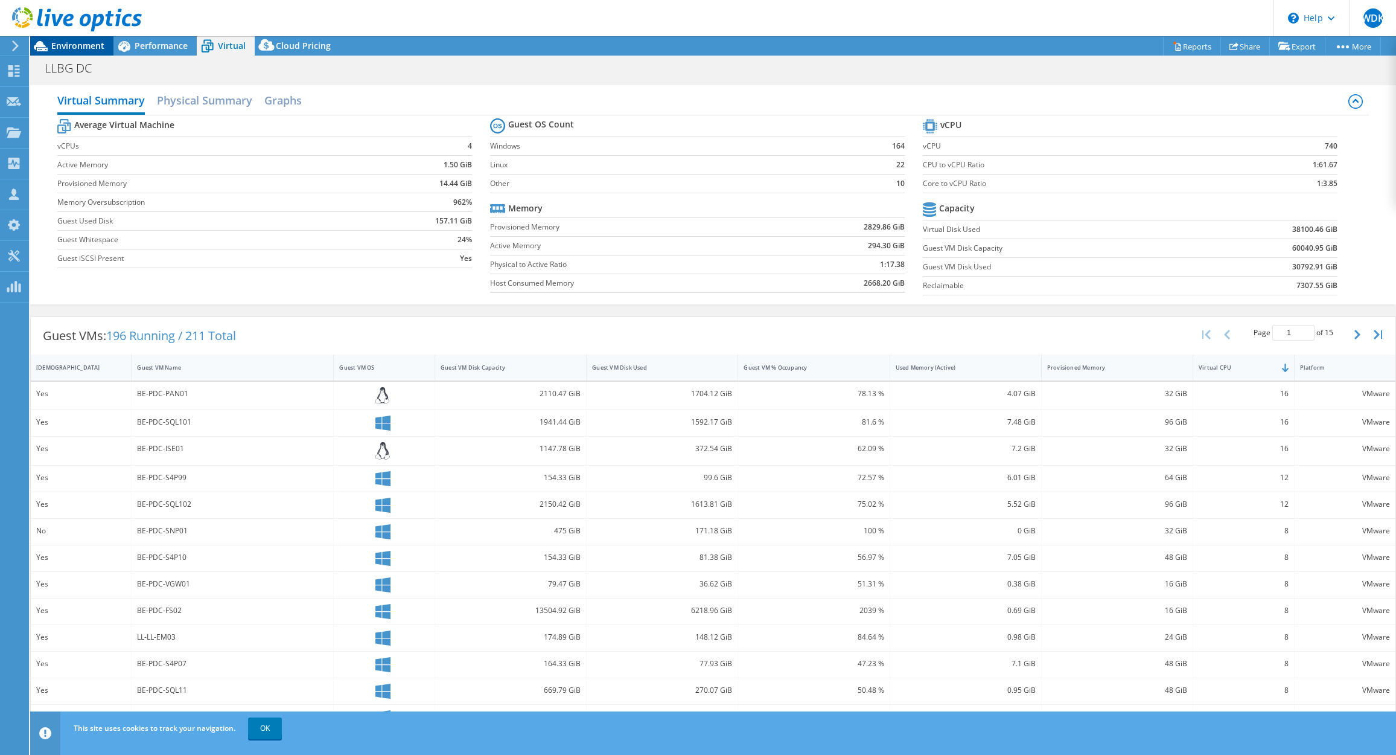
click at [54, 40] on span "Environment" at bounding box center [77, 45] width 53 height 11
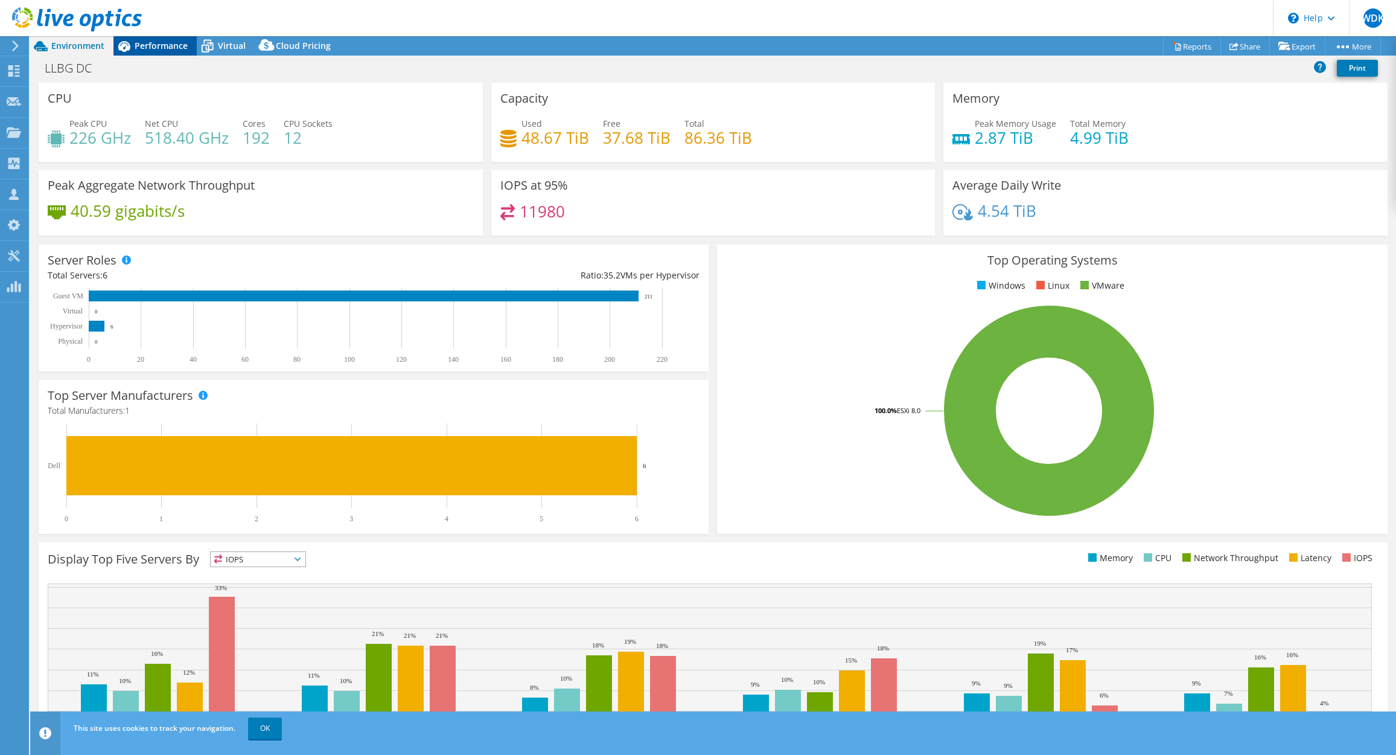
click at [140, 49] on span "Performance" at bounding box center [161, 45] width 53 height 11
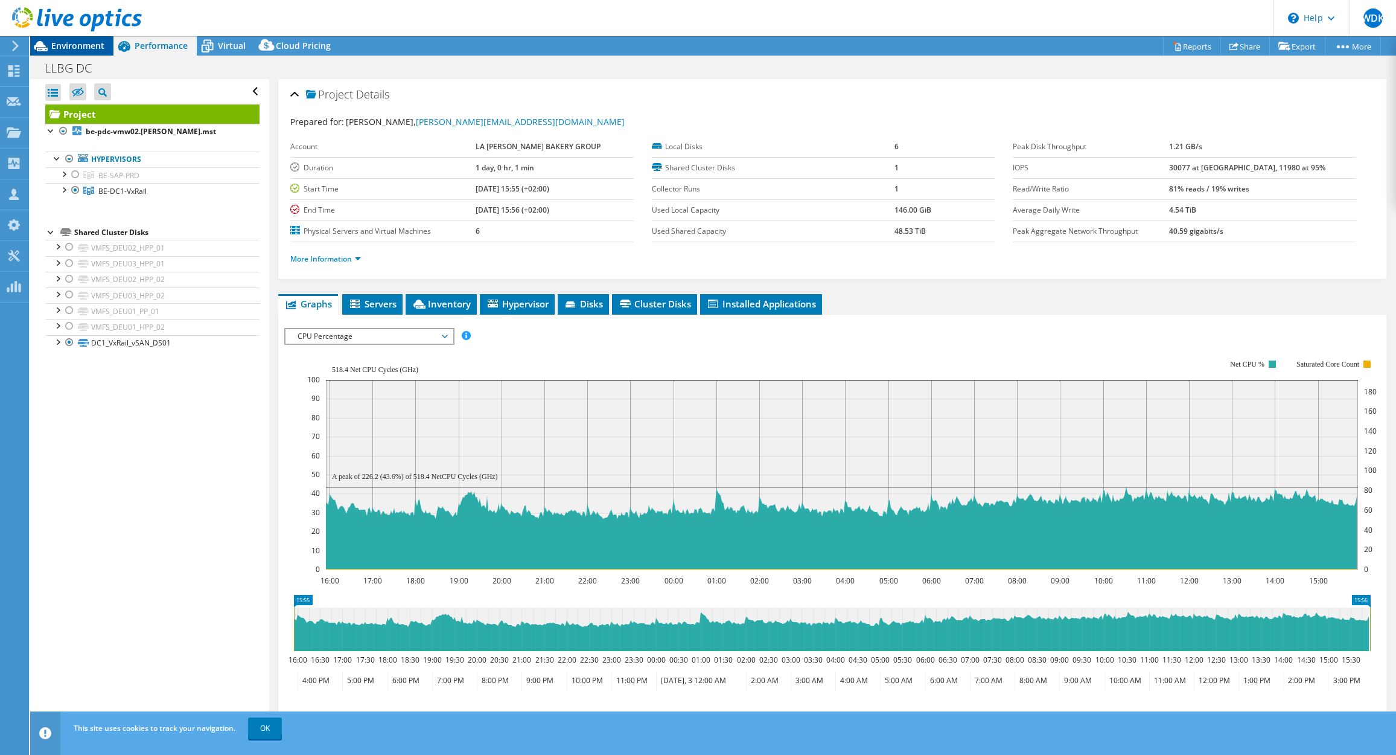
click at [86, 46] on span "Environment" at bounding box center [77, 45] width 53 height 11
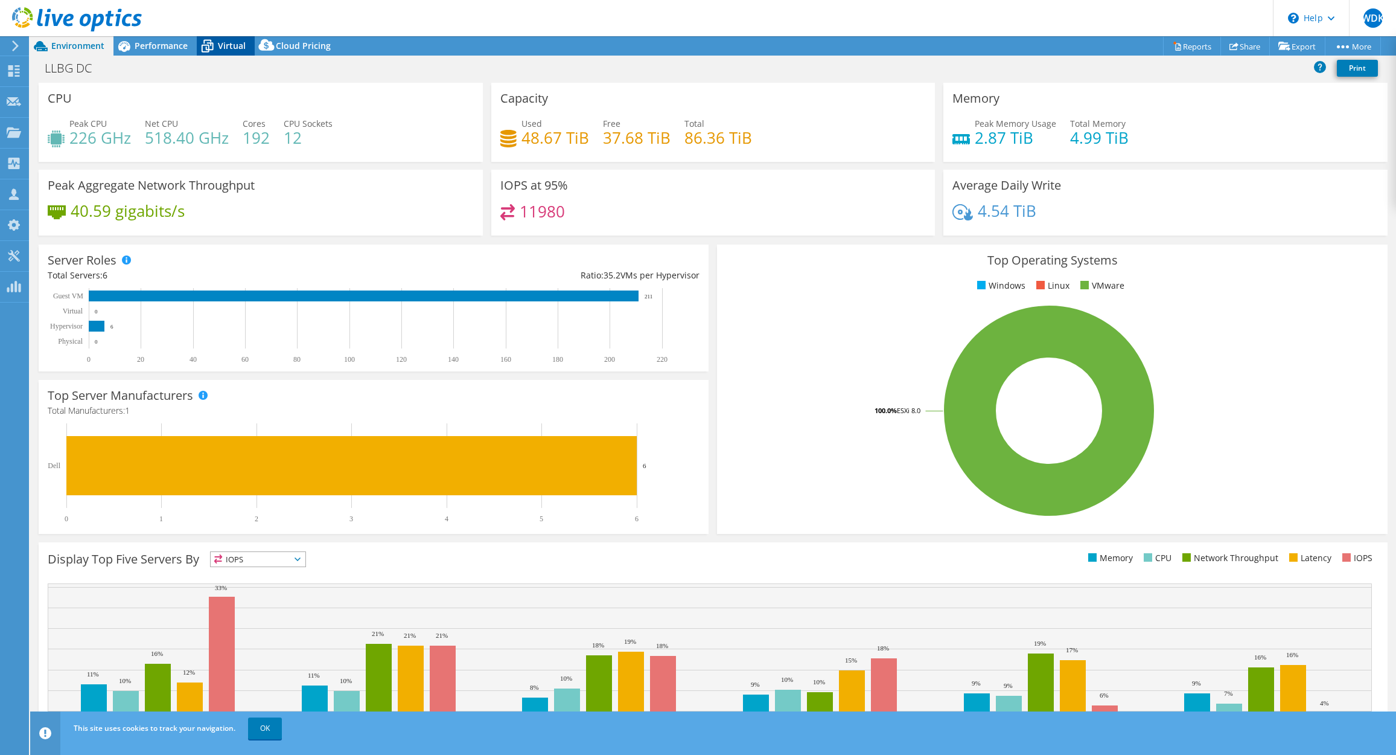
click at [235, 43] on span "Virtual" at bounding box center [232, 45] width 28 height 11
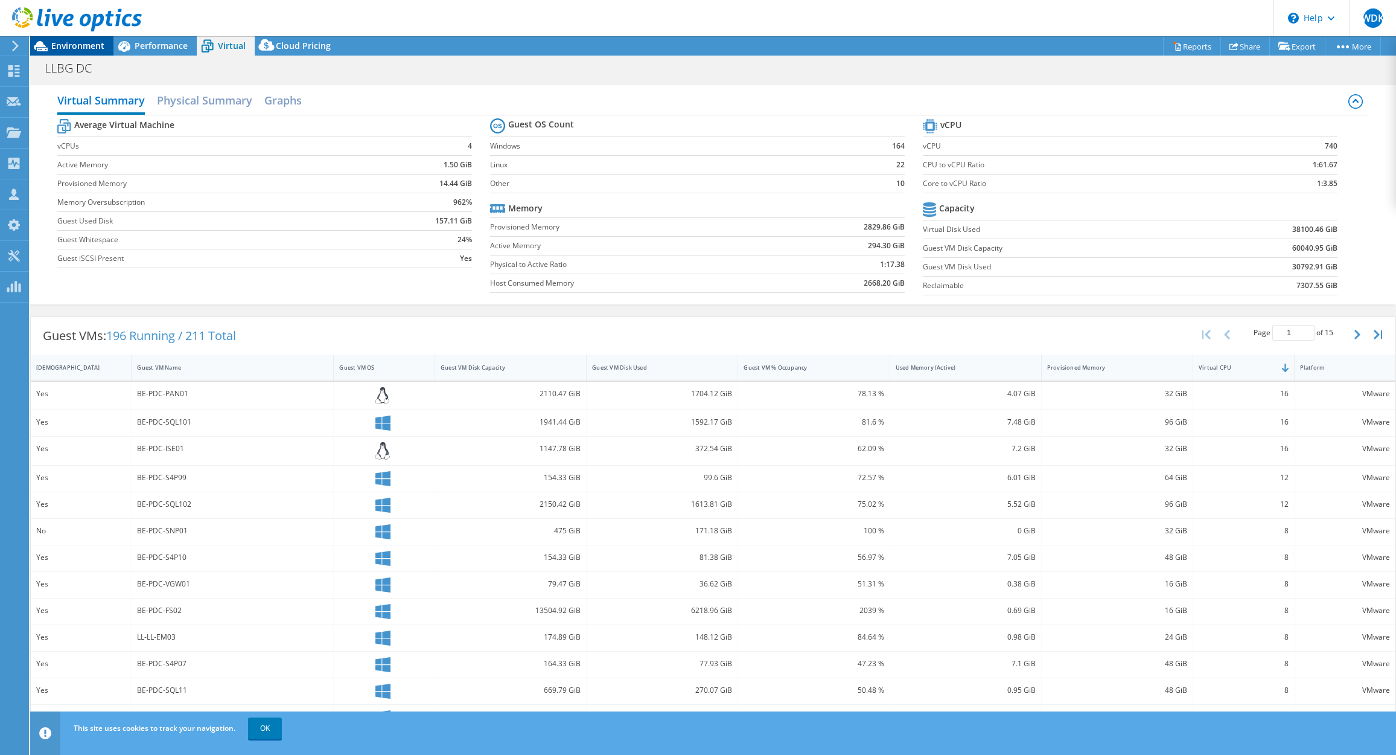
click at [65, 45] on span "Environment" at bounding box center [77, 45] width 53 height 11
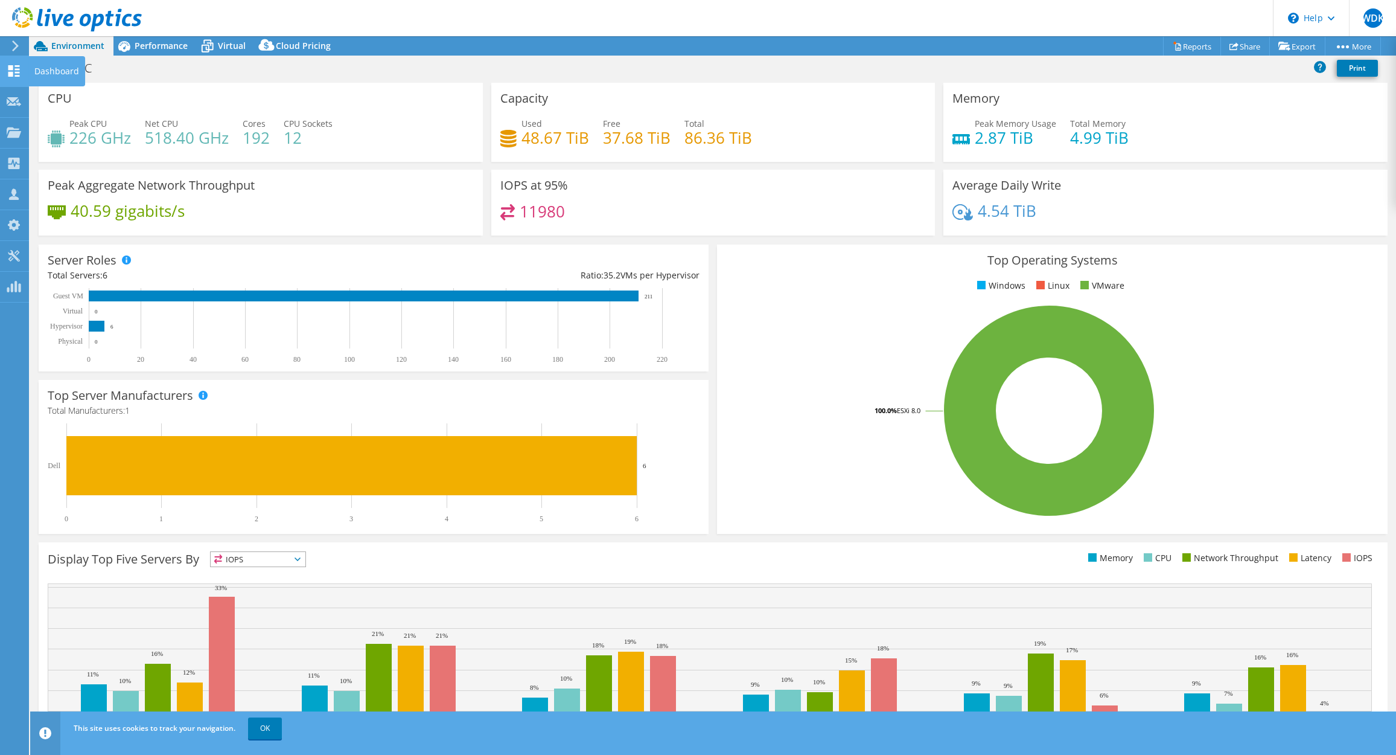
click at [13, 73] on icon at bounding box center [14, 70] width 14 height 11
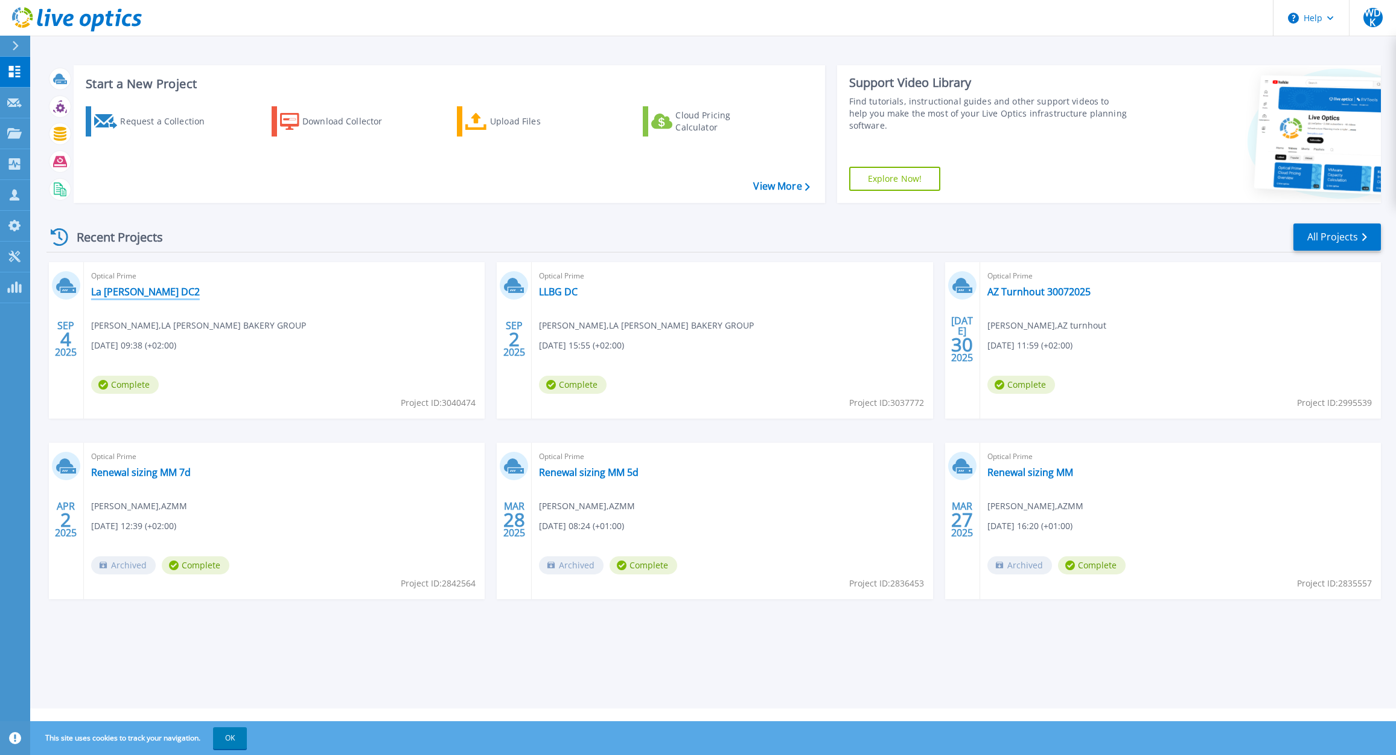
click at [148, 287] on link "La Lorraine DC2" at bounding box center [145, 292] width 109 height 12
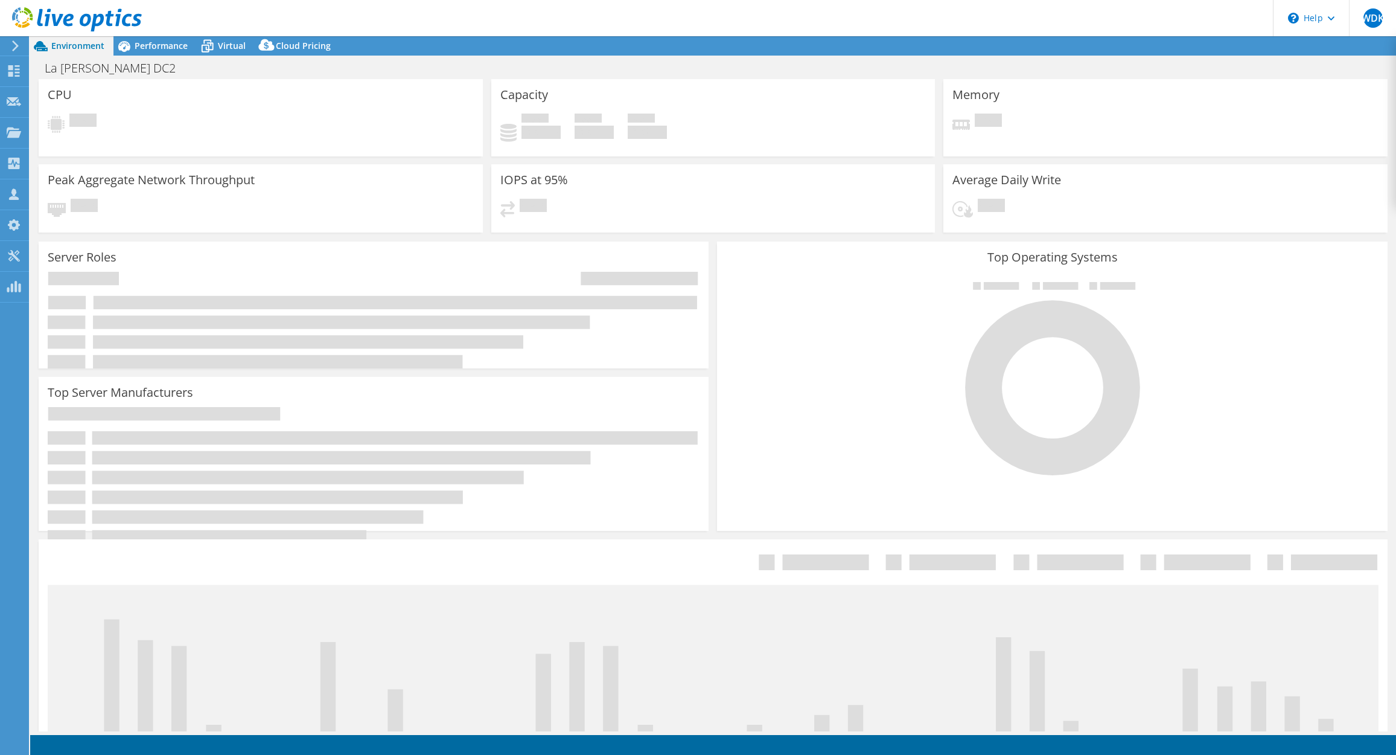
select select "USD"
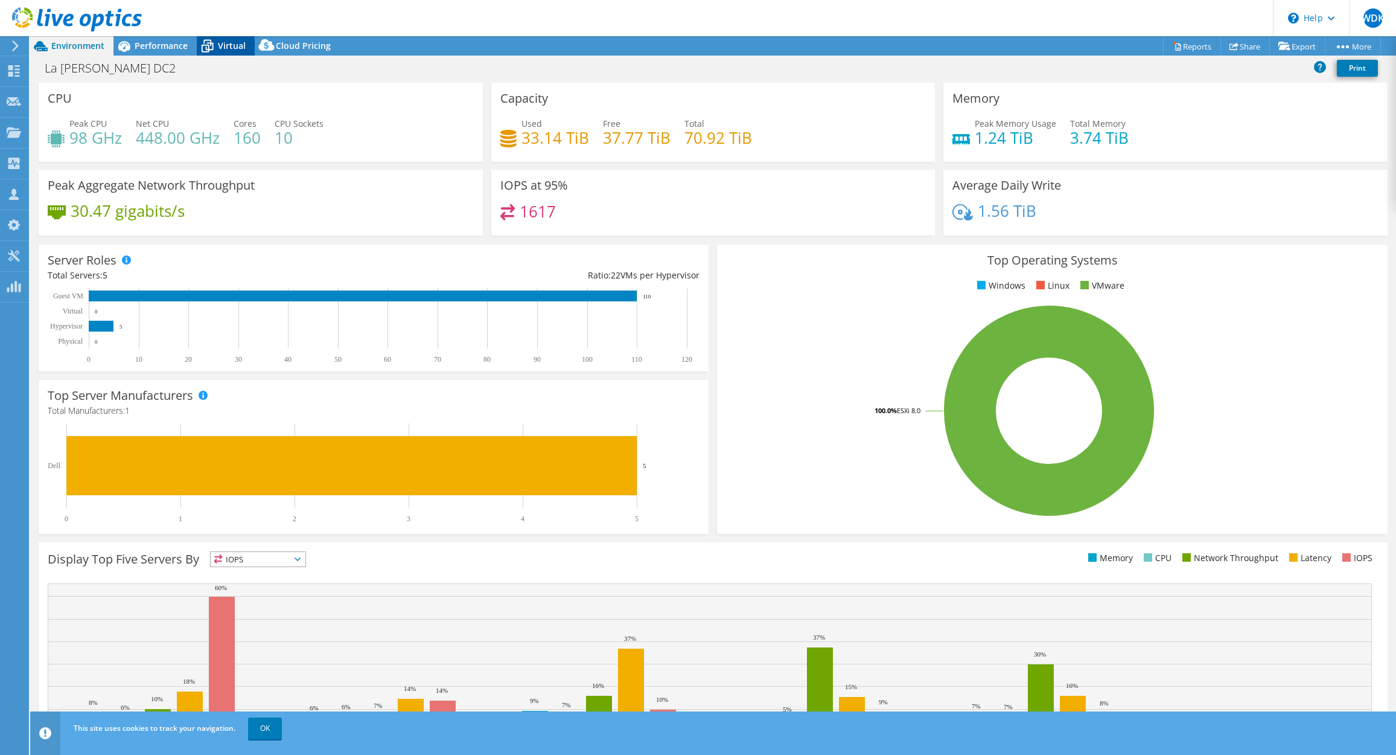
click at [228, 45] on span "Virtual" at bounding box center [232, 45] width 28 height 11
